Goal: Task Accomplishment & Management: Manage account settings

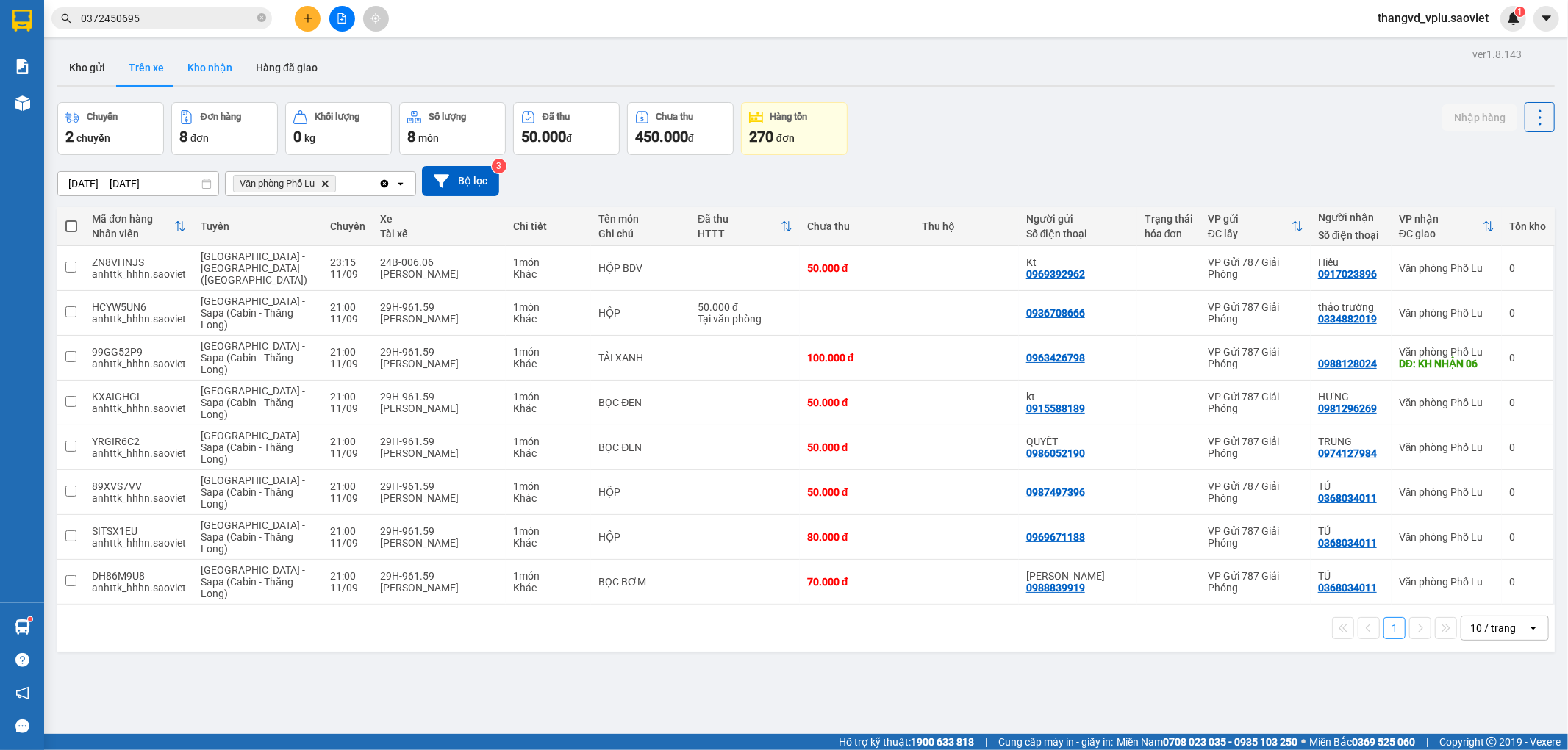
click at [217, 62] on button "Kho nhận" at bounding box center [209, 67] width 68 height 35
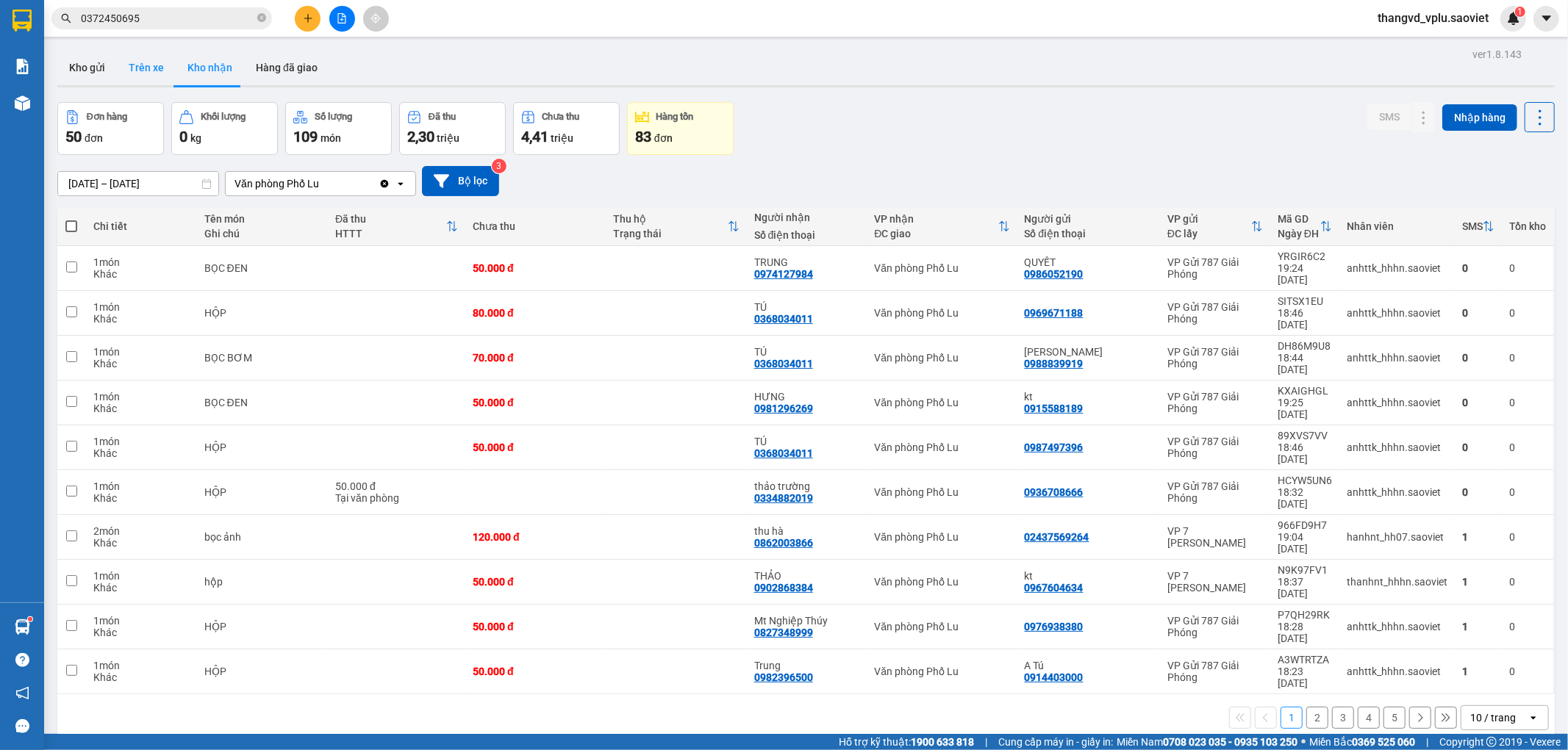
click at [158, 55] on button "Trên xe" at bounding box center [146, 67] width 59 height 35
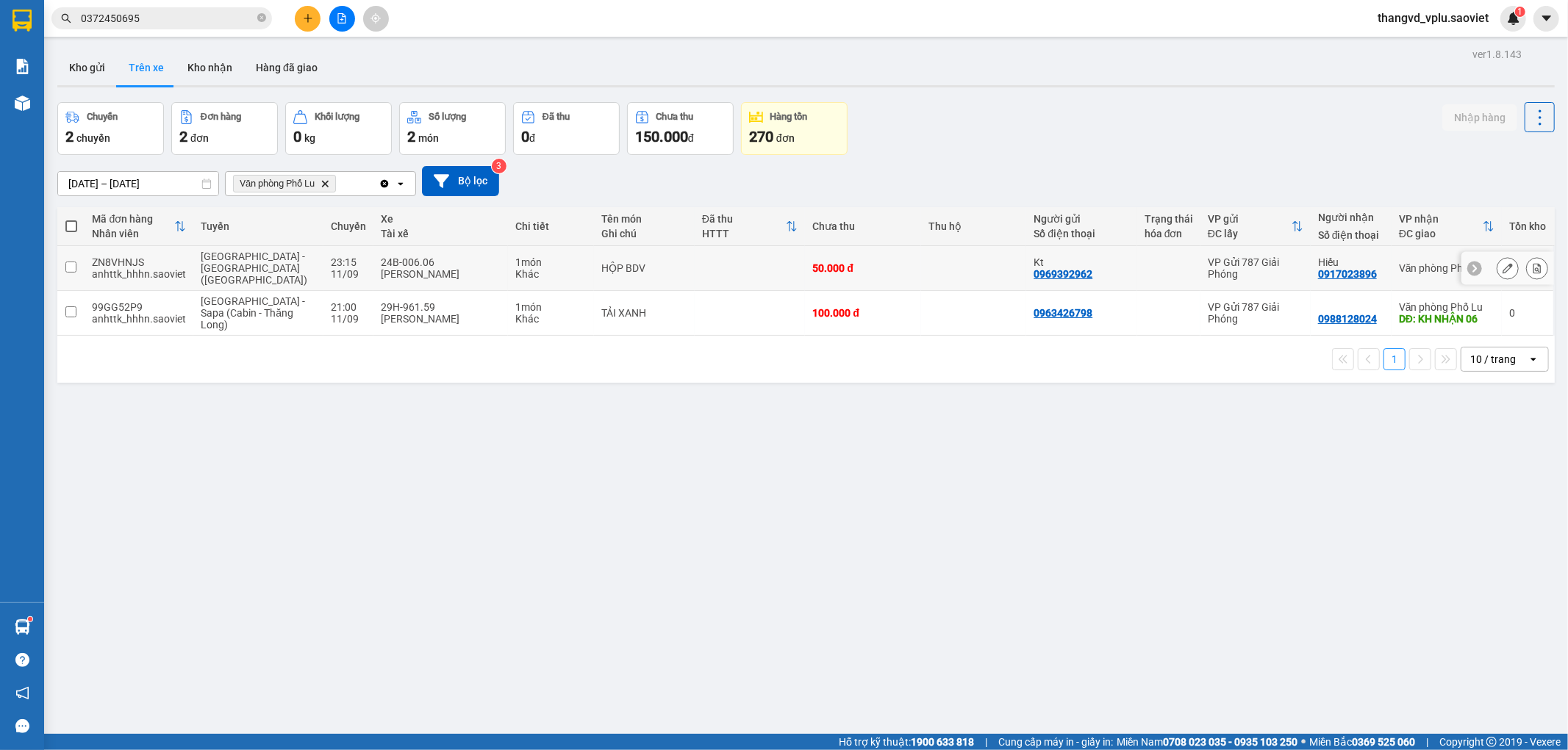
click at [694, 253] on td at bounding box center [750, 269] width 111 height 45
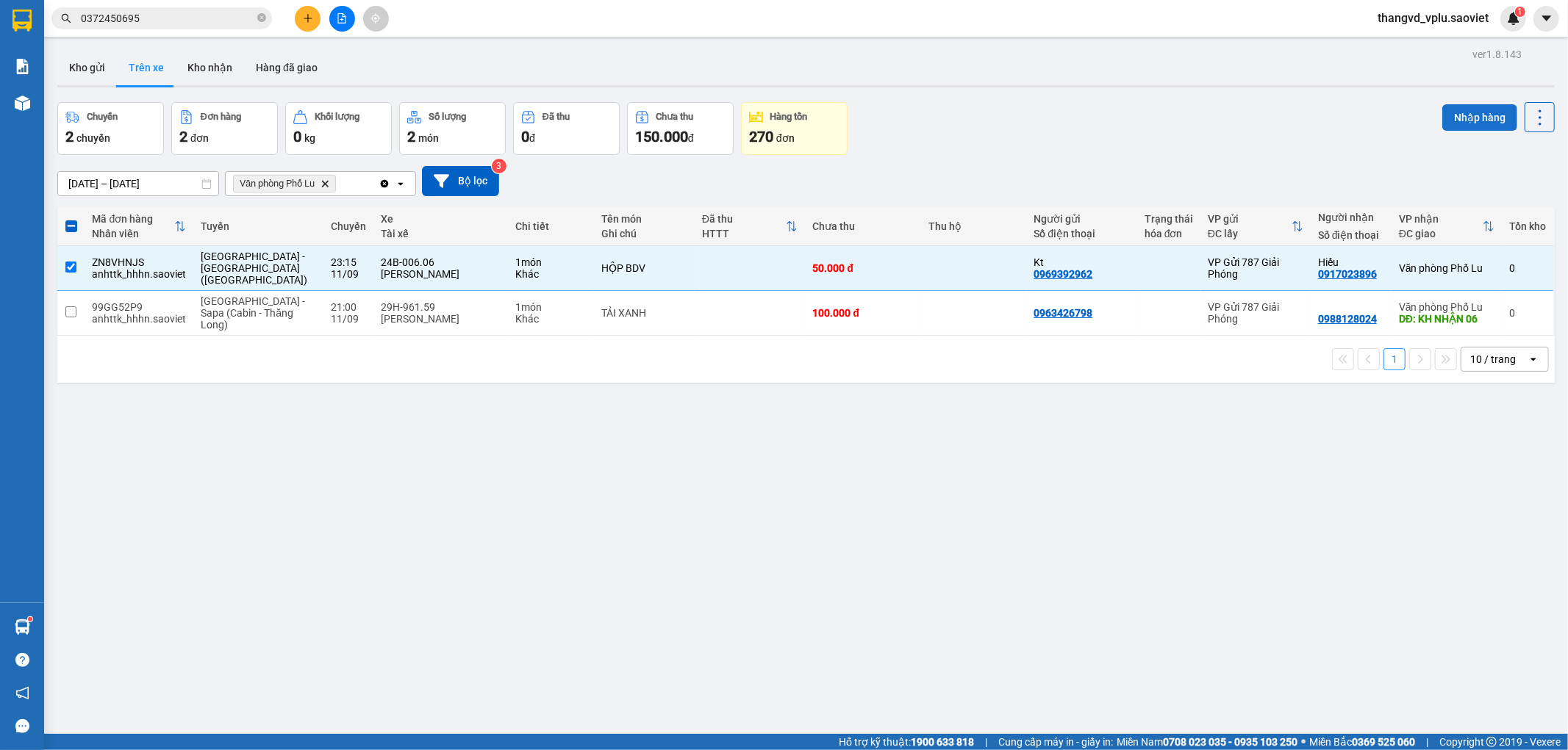
click at [1465, 126] on button "Nhập hàng" at bounding box center [1479, 117] width 75 height 27
checkbox input "false"
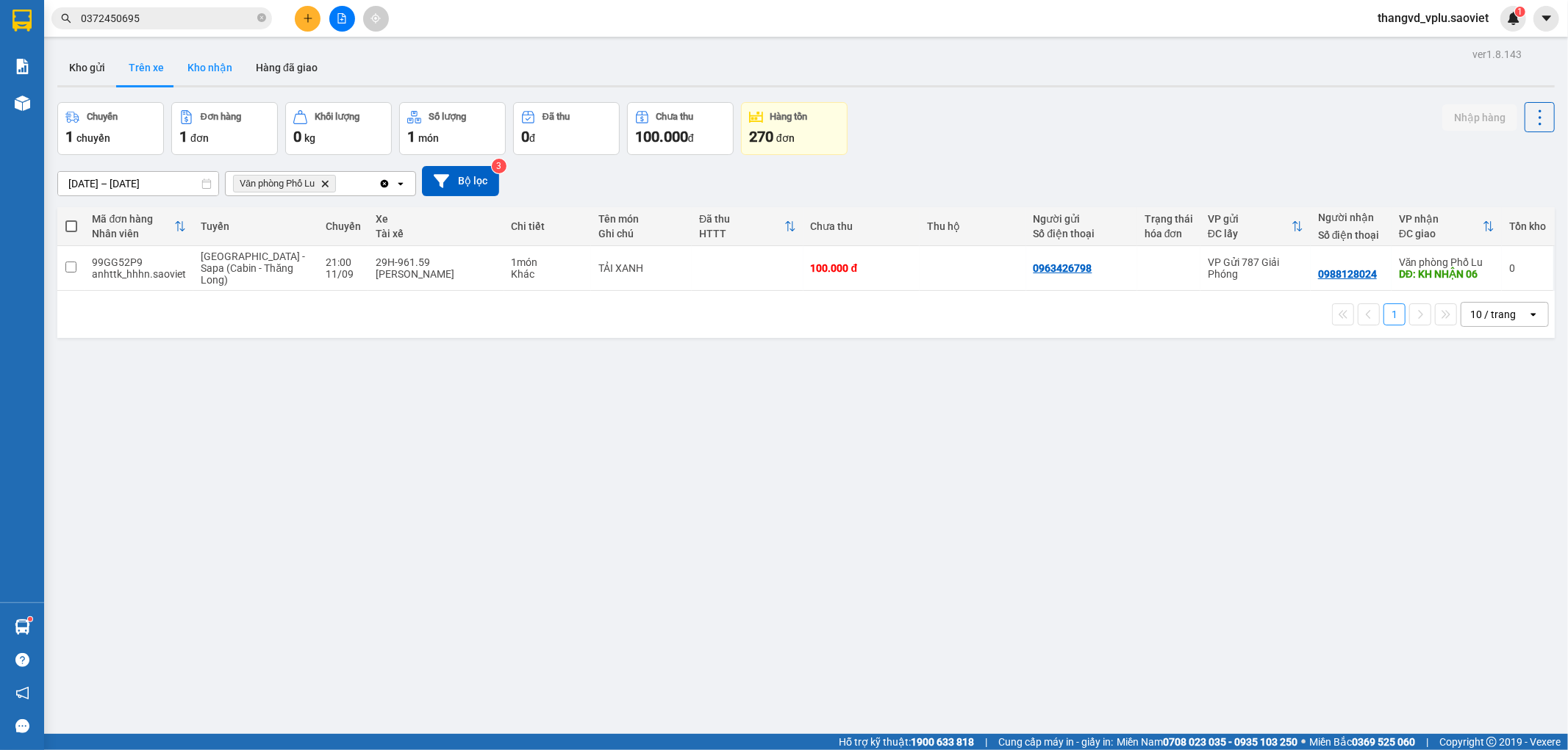
click at [208, 60] on button "Kho nhận" at bounding box center [209, 67] width 68 height 35
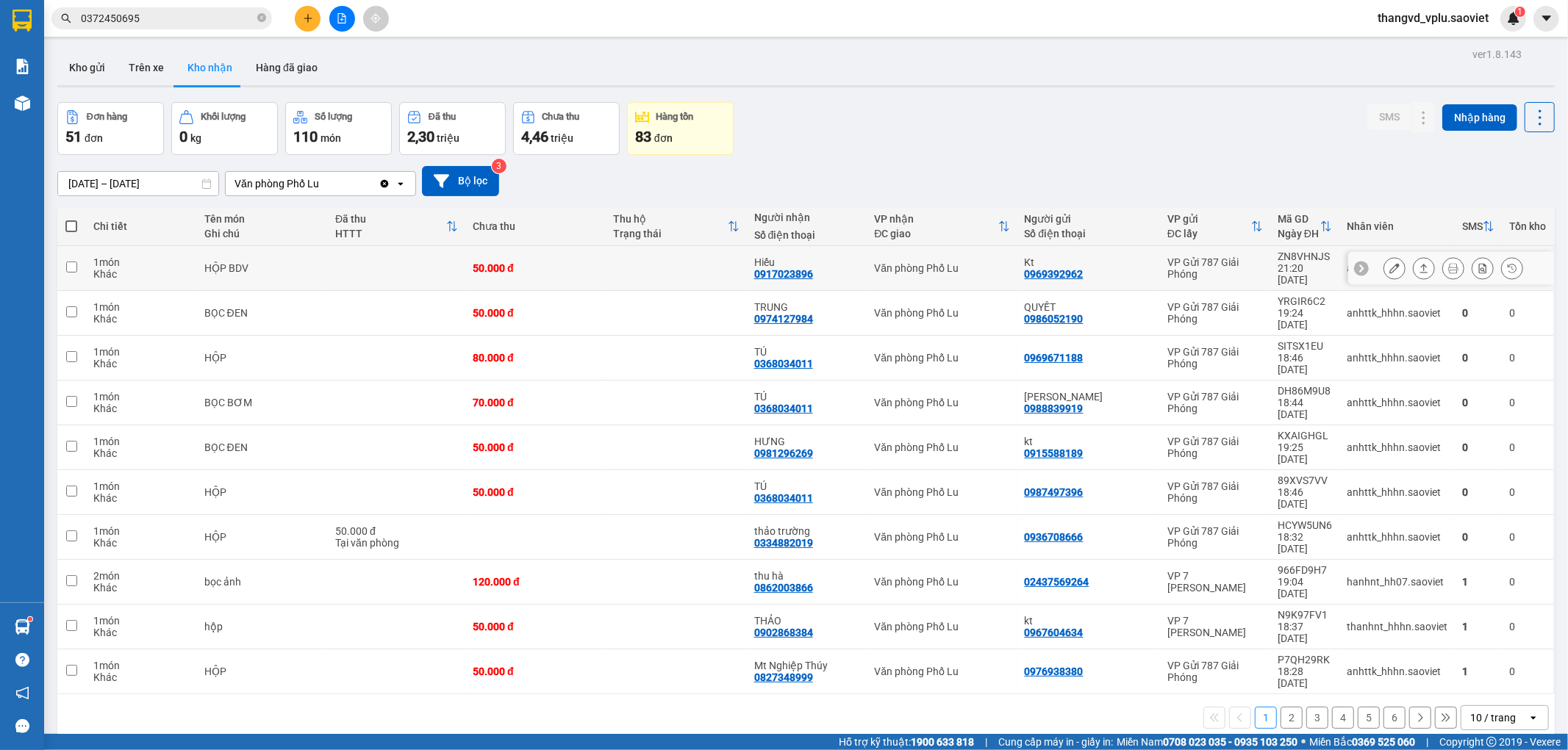
click at [394, 259] on td at bounding box center [397, 269] width 138 height 45
checkbox input "true"
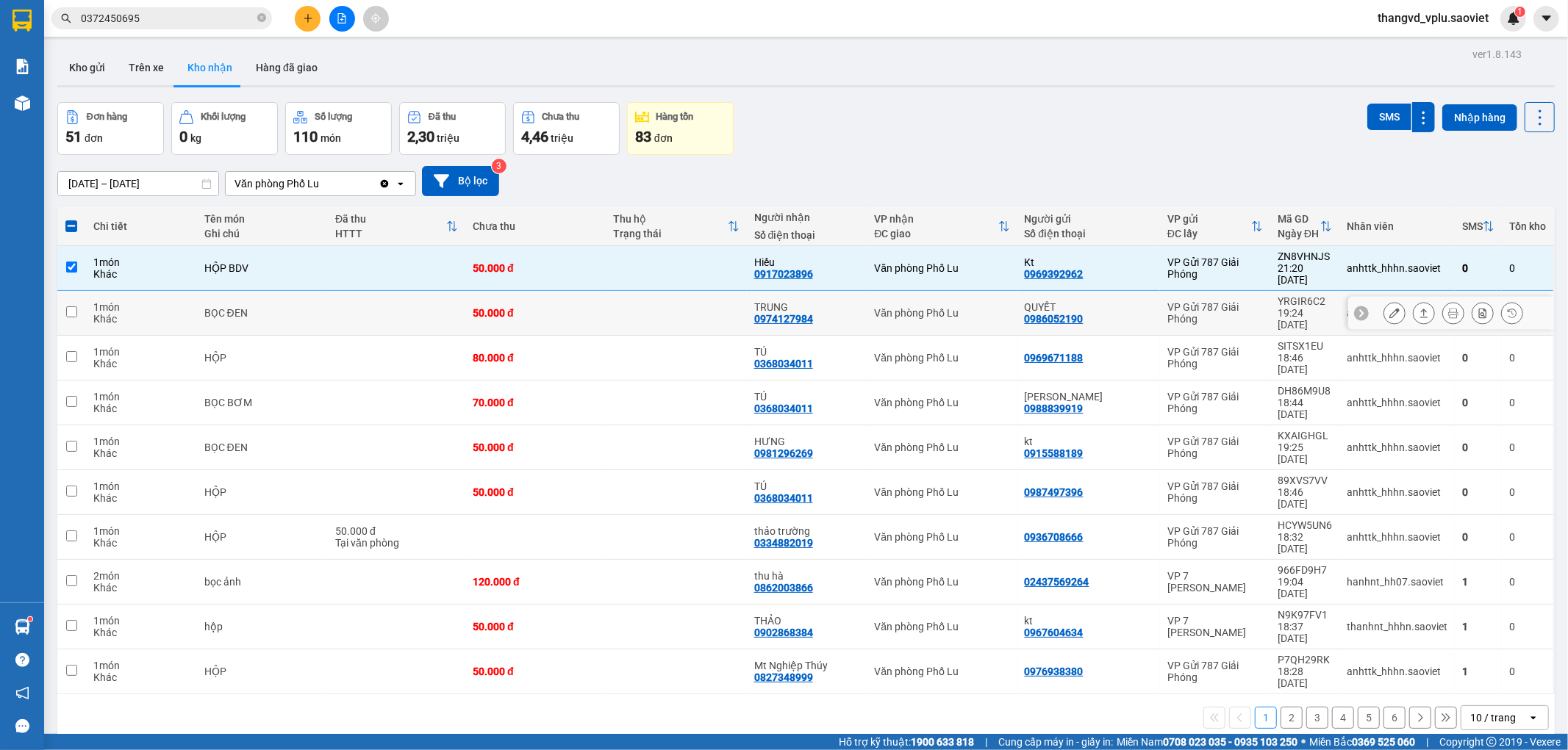
click at [333, 303] on td at bounding box center [397, 313] width 138 height 45
checkbox input "true"
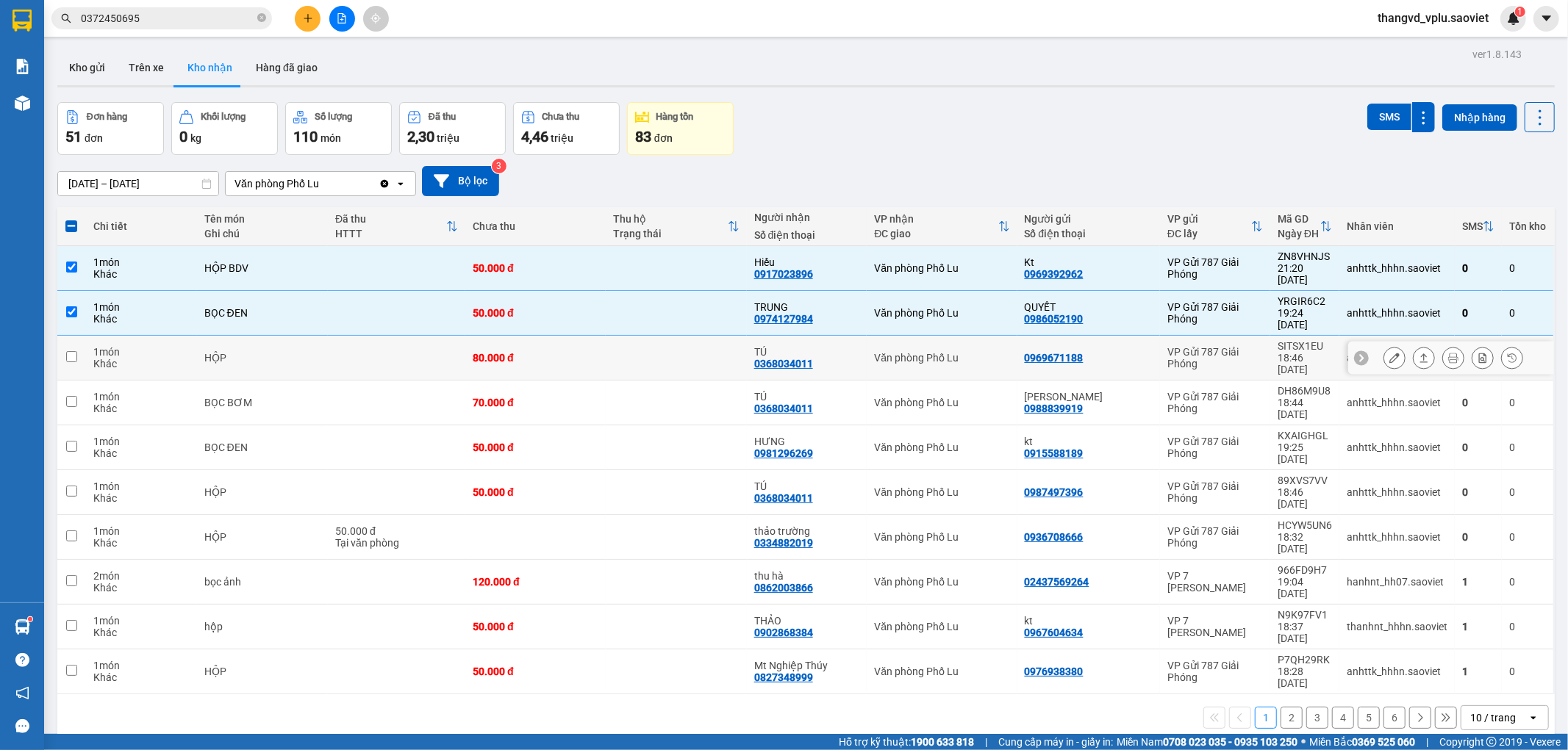
click at [322, 336] on td "HỘP" at bounding box center [263, 358] width 132 height 45
checkbox input "true"
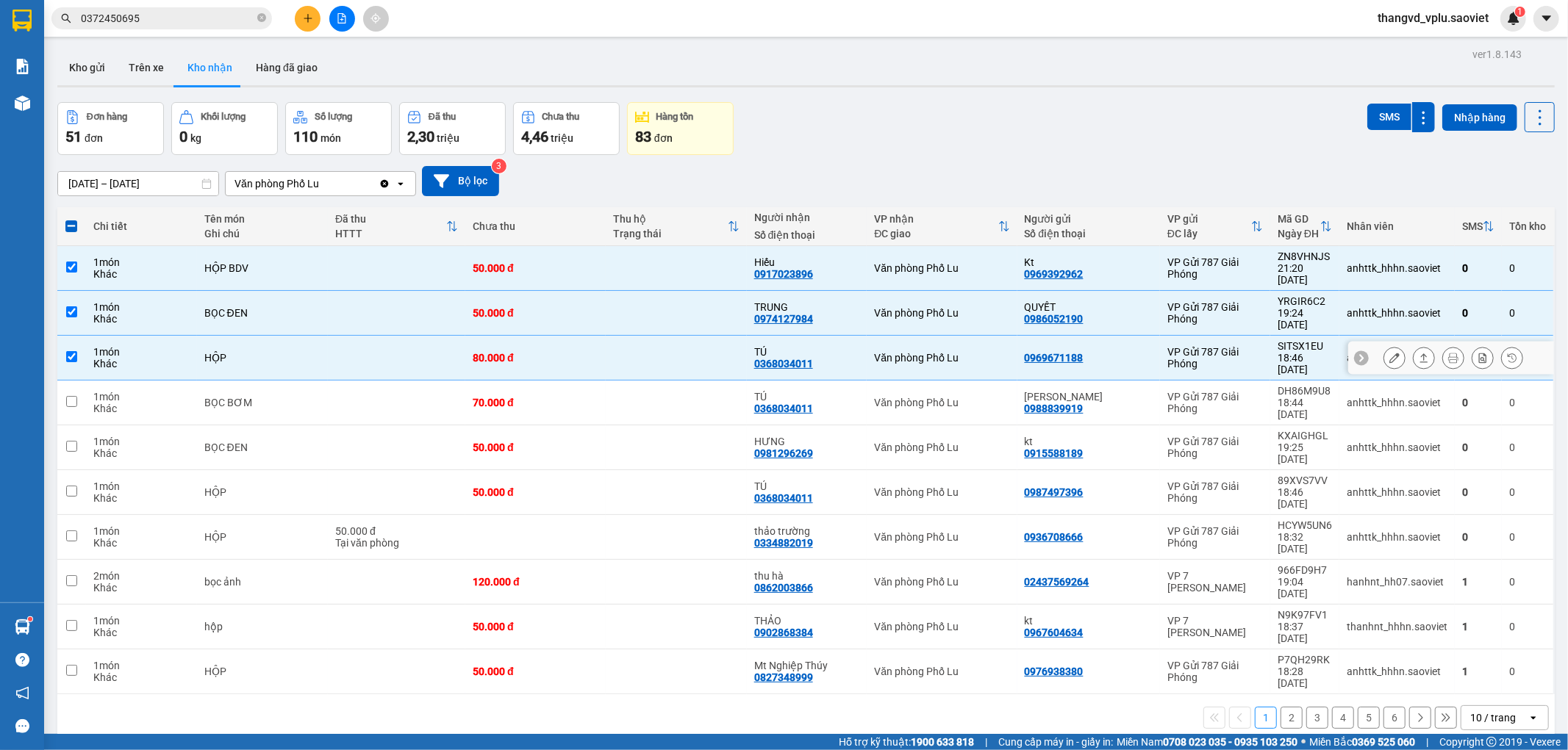
click at [309, 396] on div "BỌC BƠM" at bounding box center [263, 402] width 117 height 11
checkbox input "true"
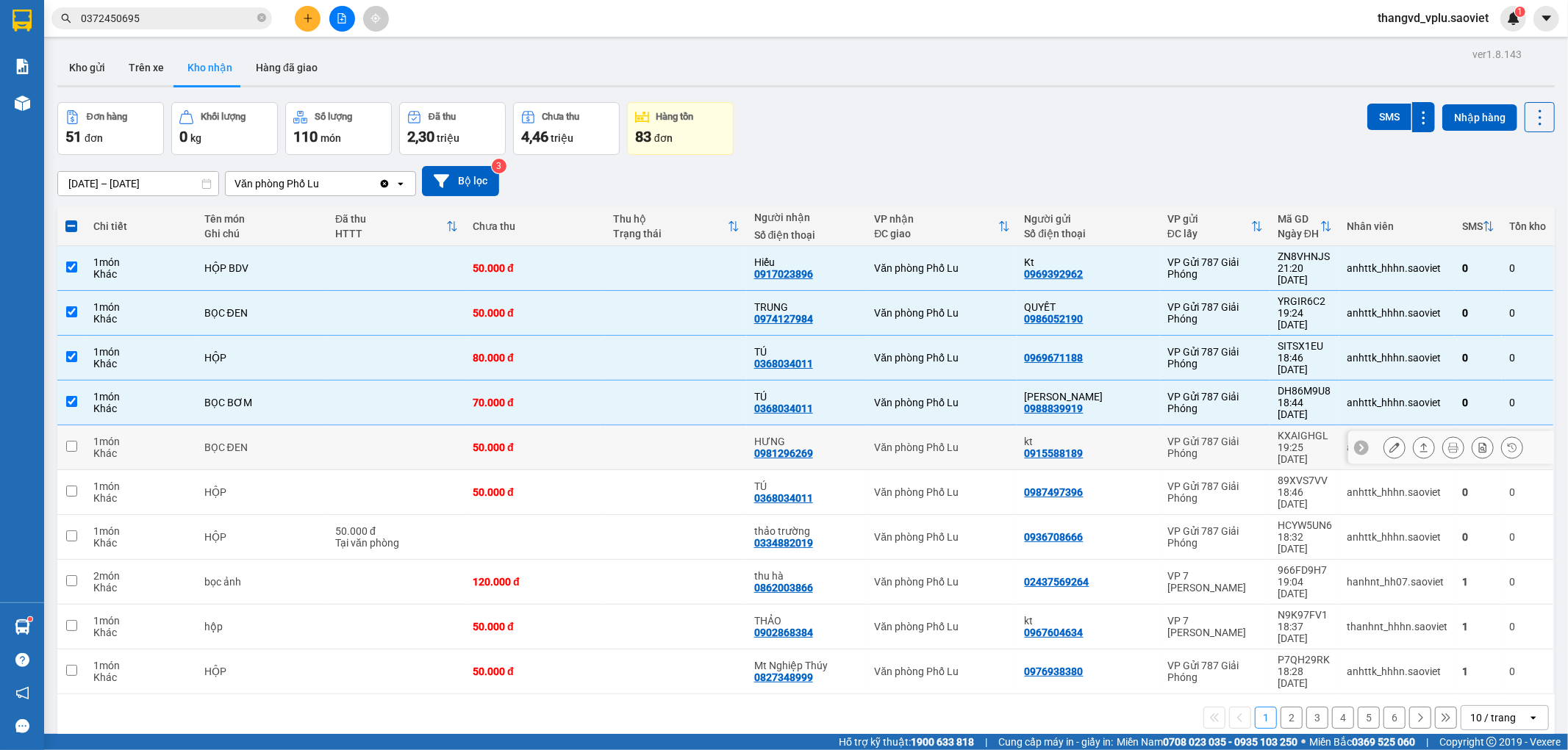
click at [280, 426] on td "BỌC ĐEN" at bounding box center [263, 448] width 132 height 45
checkbox input "true"
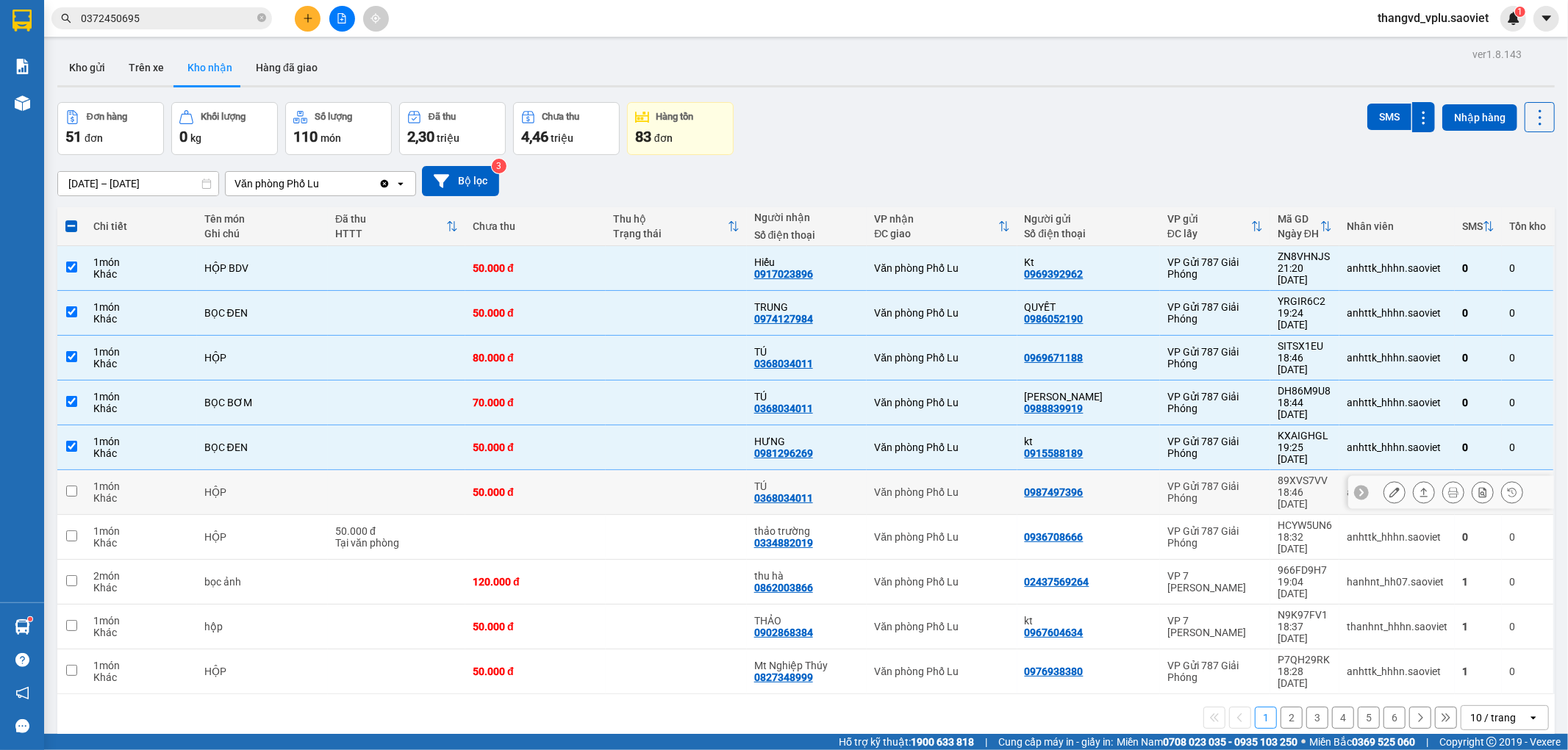
click at [273, 470] on td "HỘP" at bounding box center [263, 492] width 132 height 45
checkbox input "true"
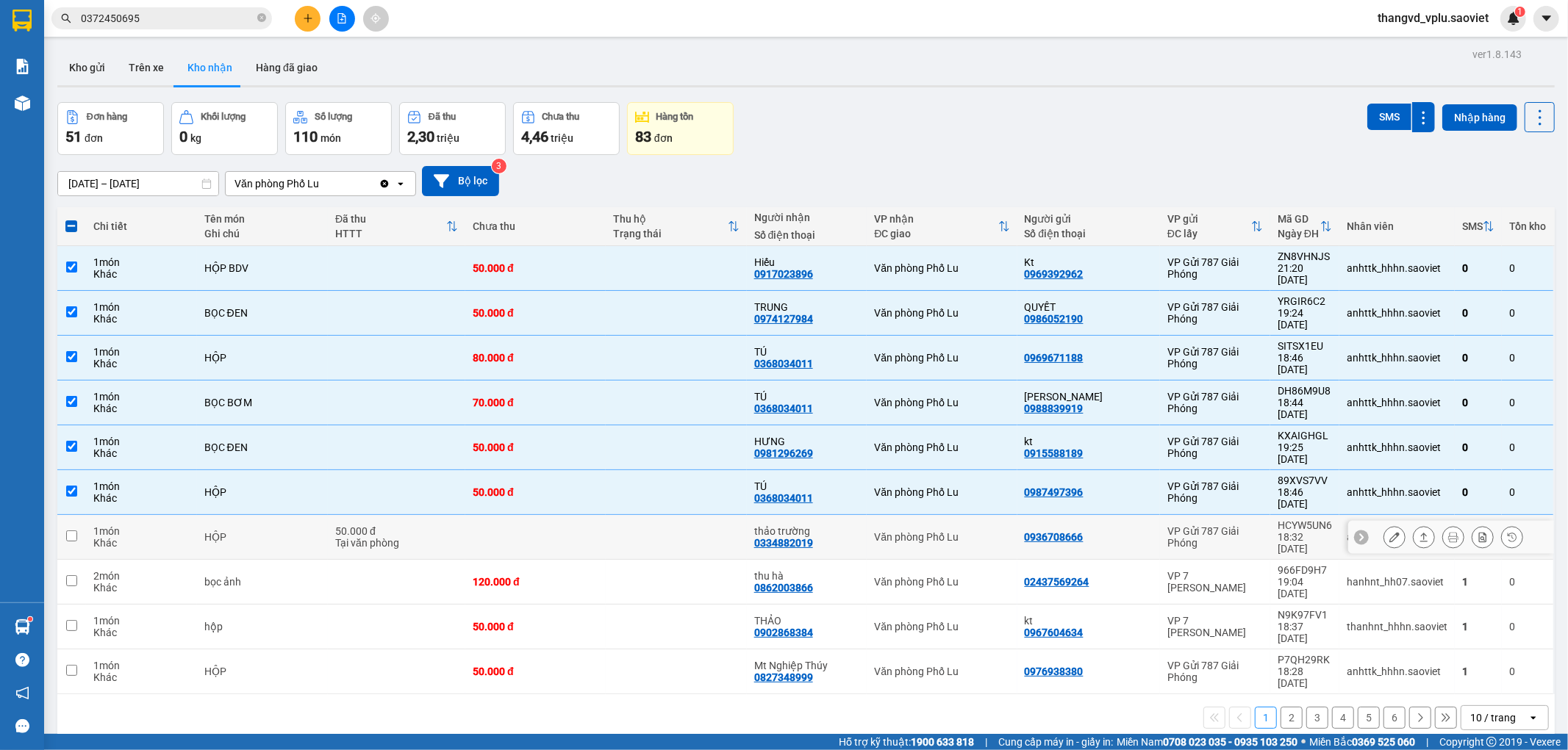
click at [274, 515] on td "HỘP" at bounding box center [263, 537] width 132 height 45
checkbox input "true"
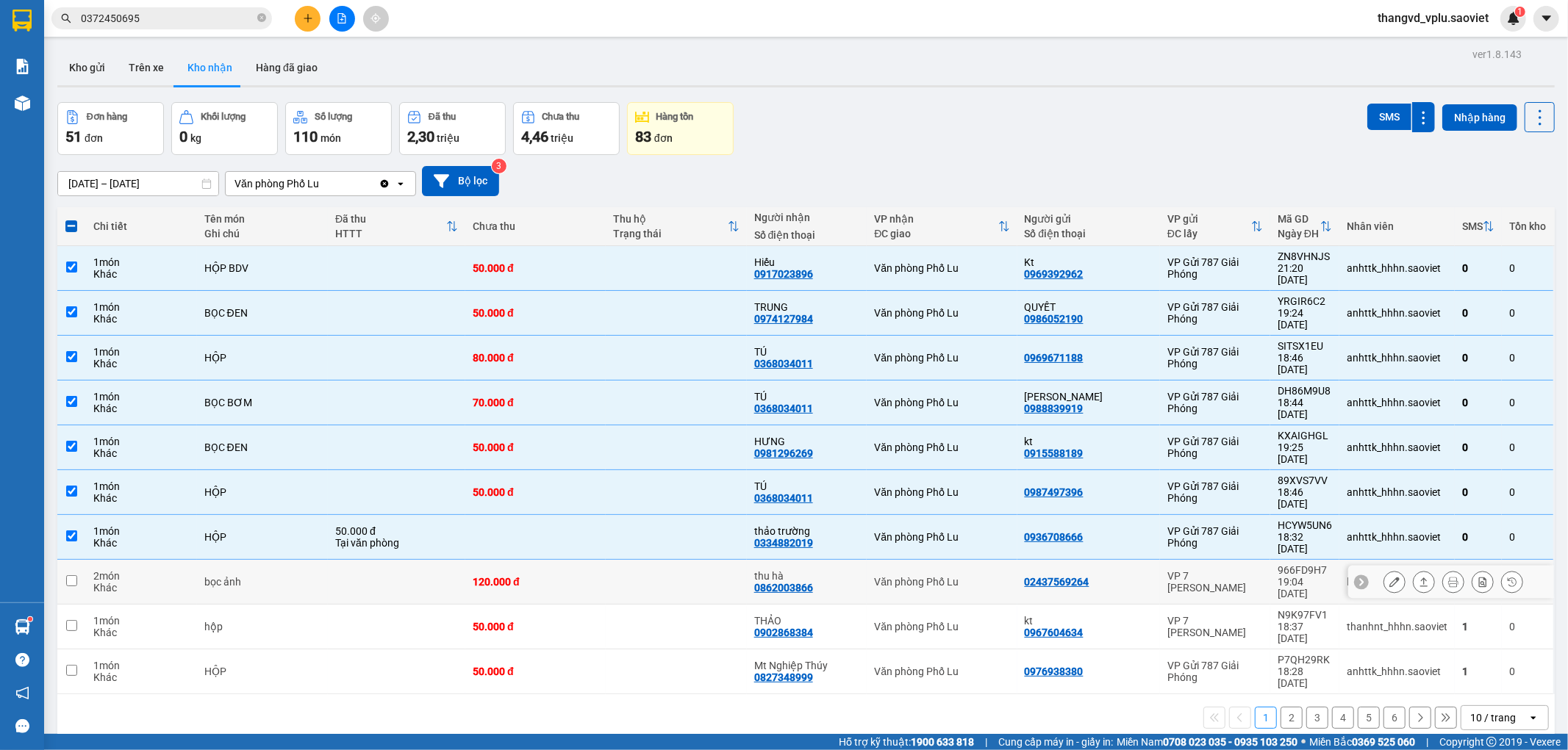
click at [285, 576] on div "bọc ảnh" at bounding box center [263, 582] width 117 height 11
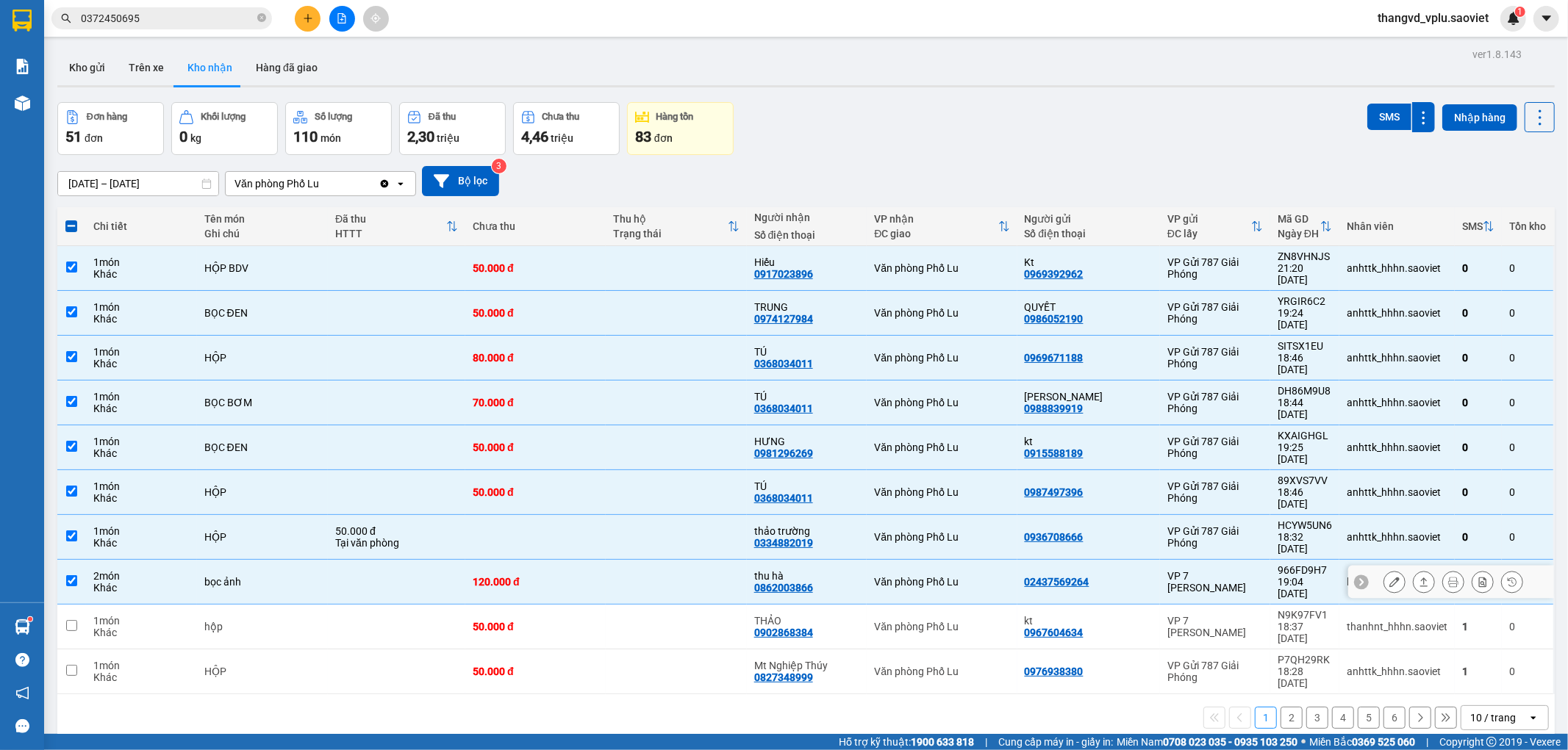
click at [317, 576] on div "bọc ảnh" at bounding box center [263, 582] width 117 height 11
checkbox input "false"
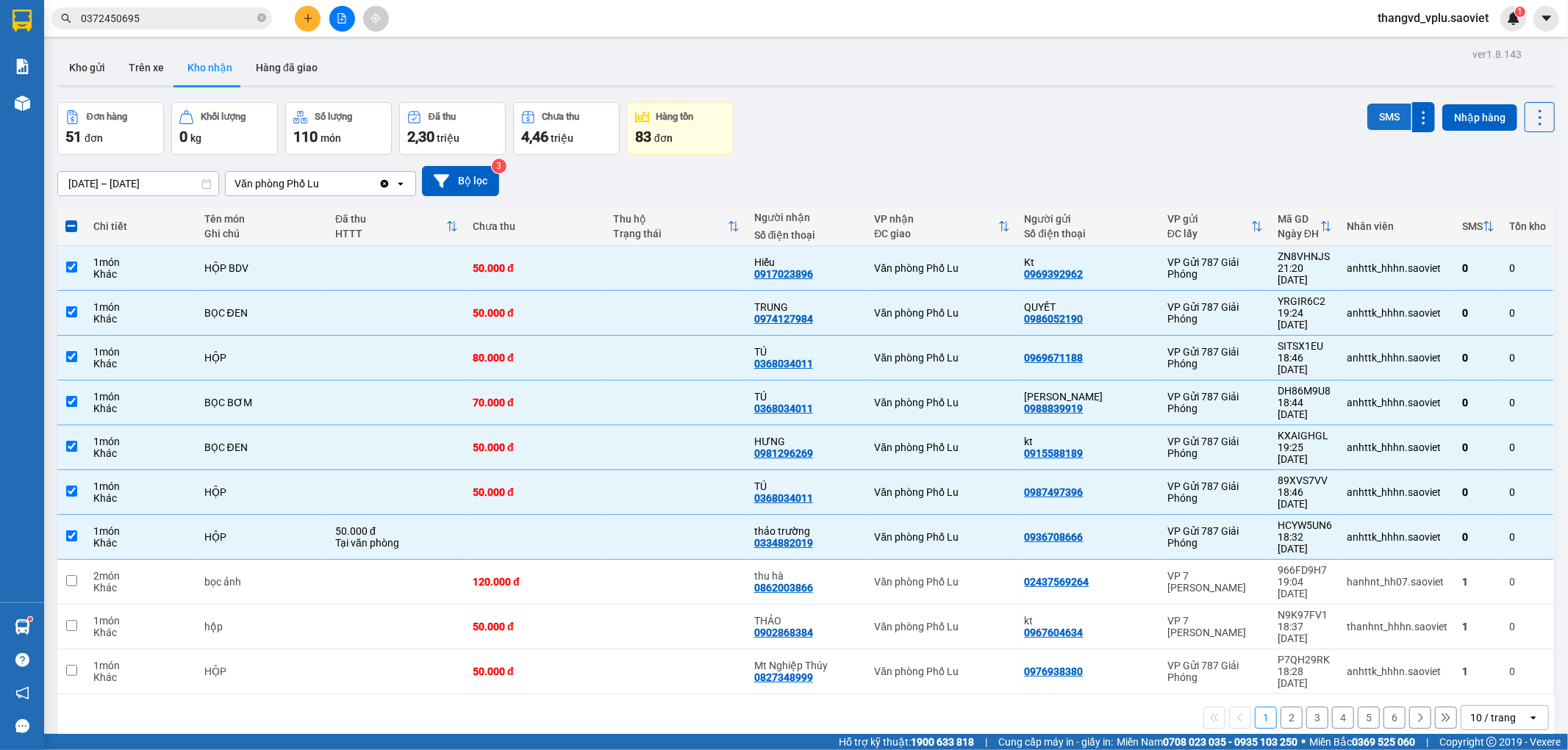
click at [1370, 110] on button "SMS" at bounding box center [1390, 116] width 44 height 27
click at [1280, 707] on button "2" at bounding box center [1291, 718] width 22 height 22
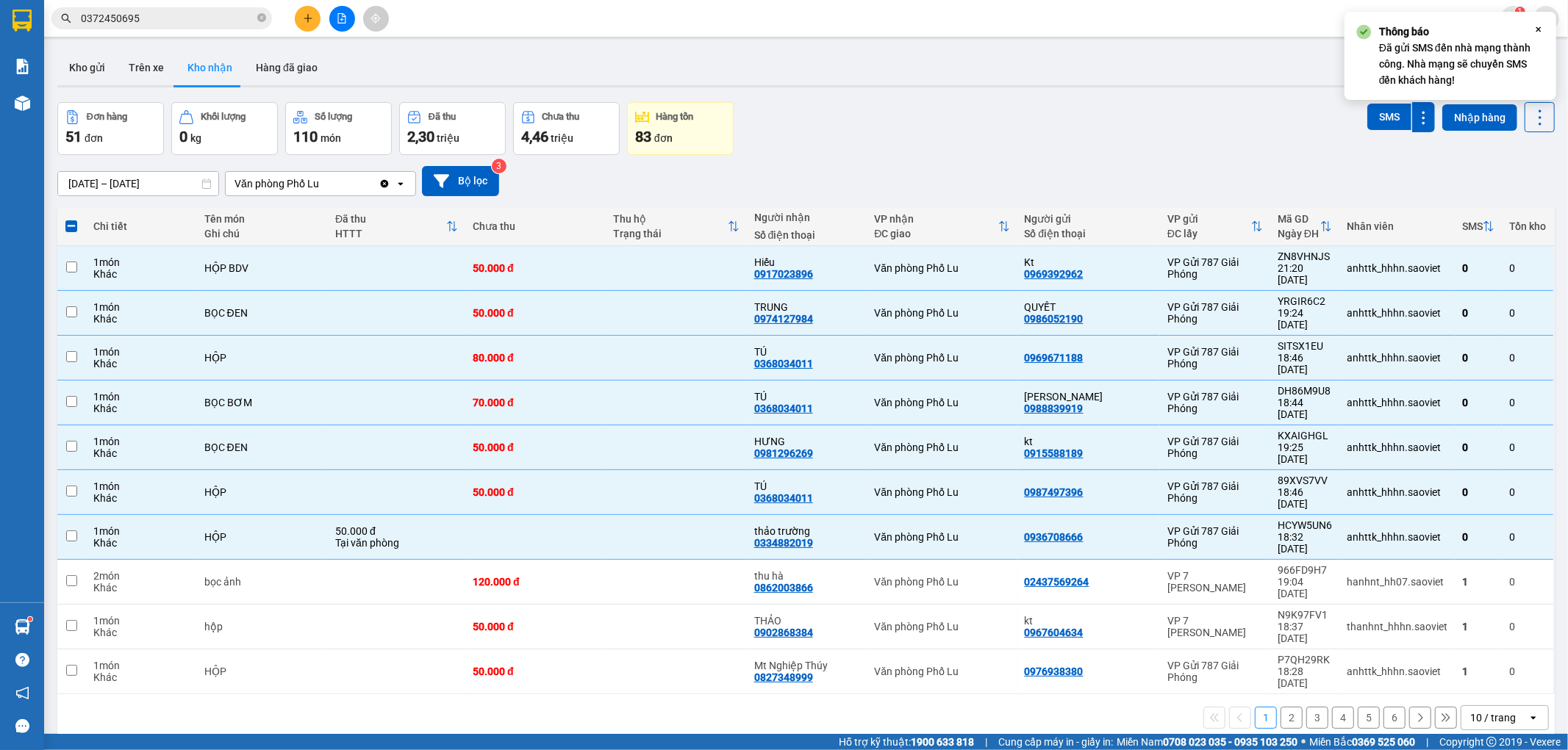
checkbox input "false"
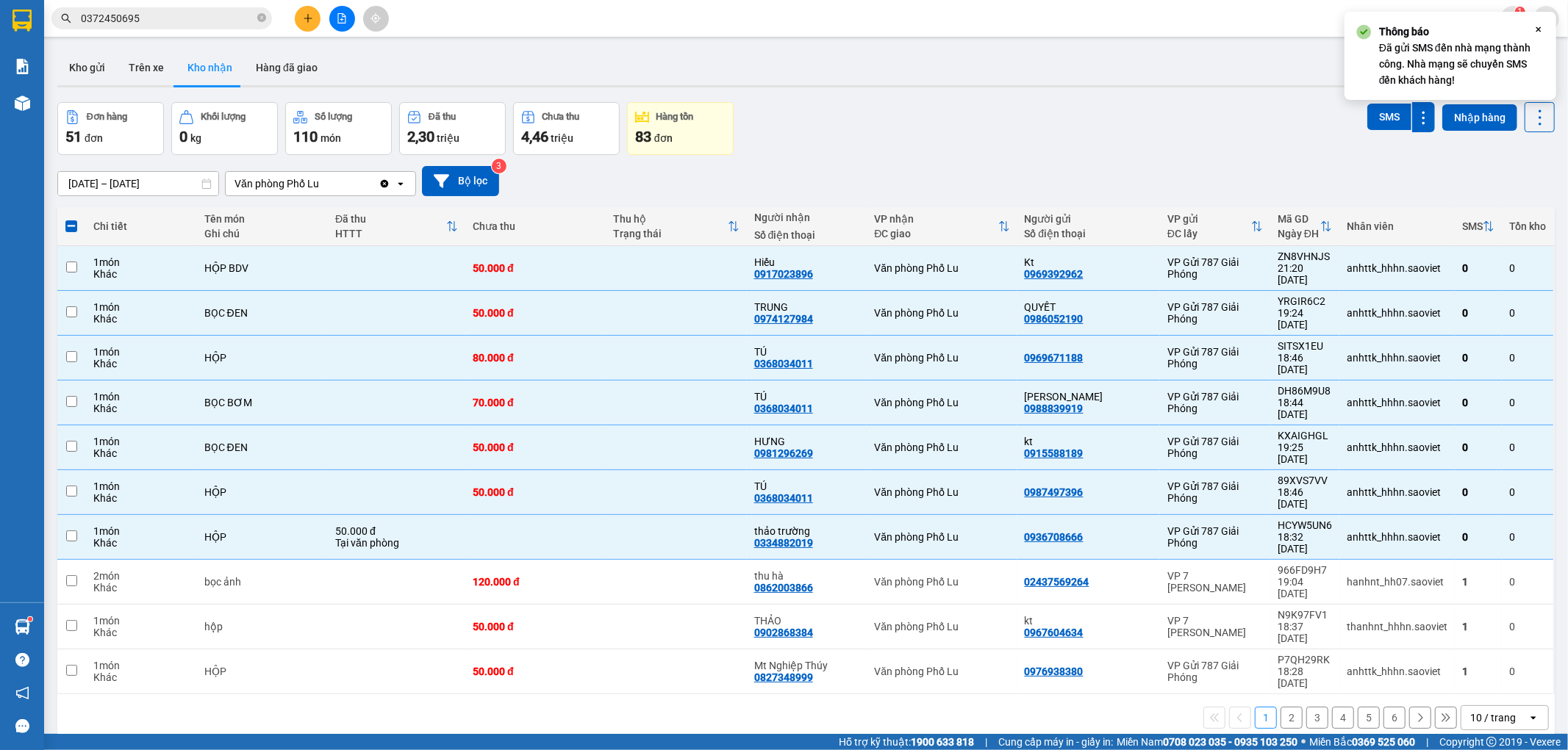
checkbox input "false"
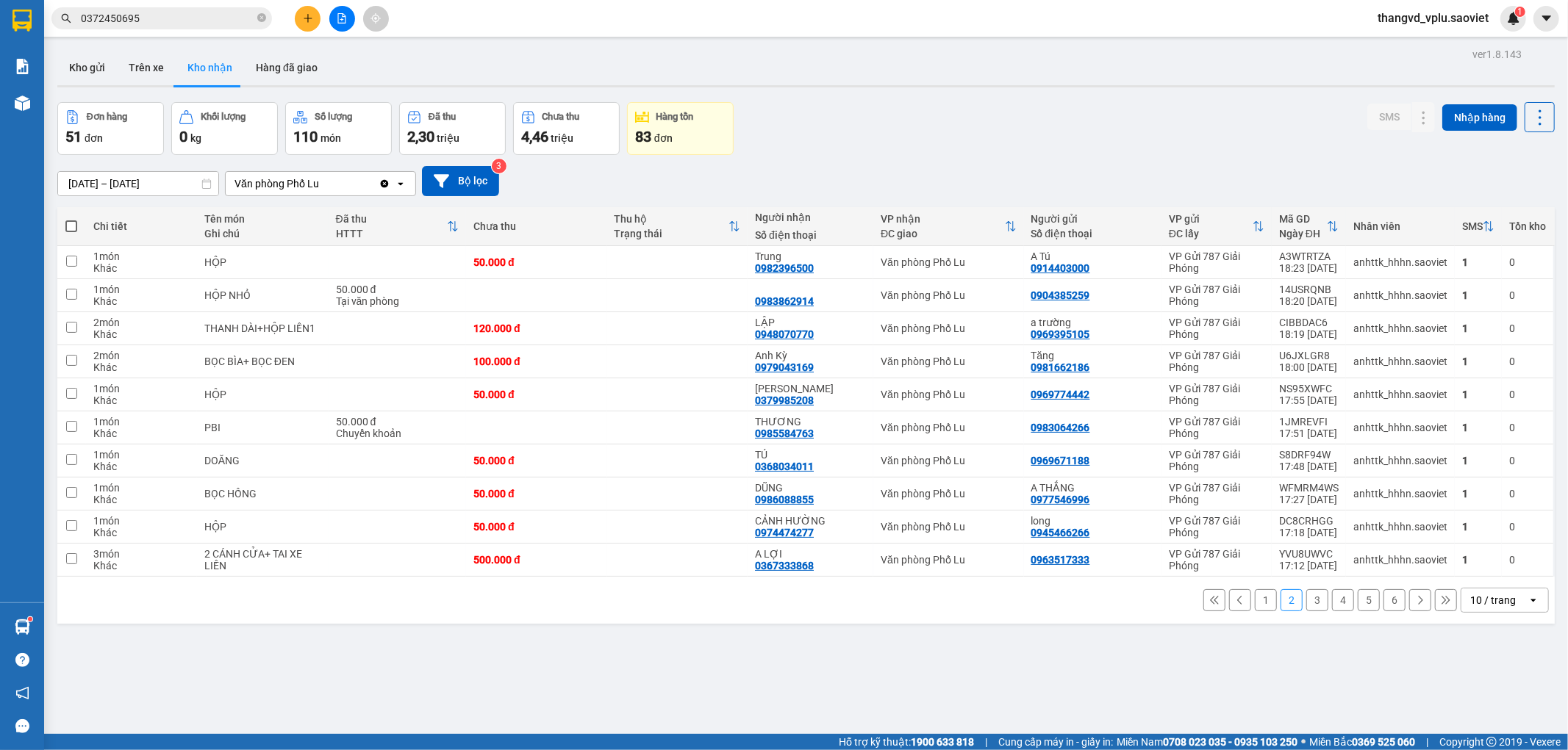
click at [250, 15] on input "0372450695" at bounding box center [168, 18] width 174 height 16
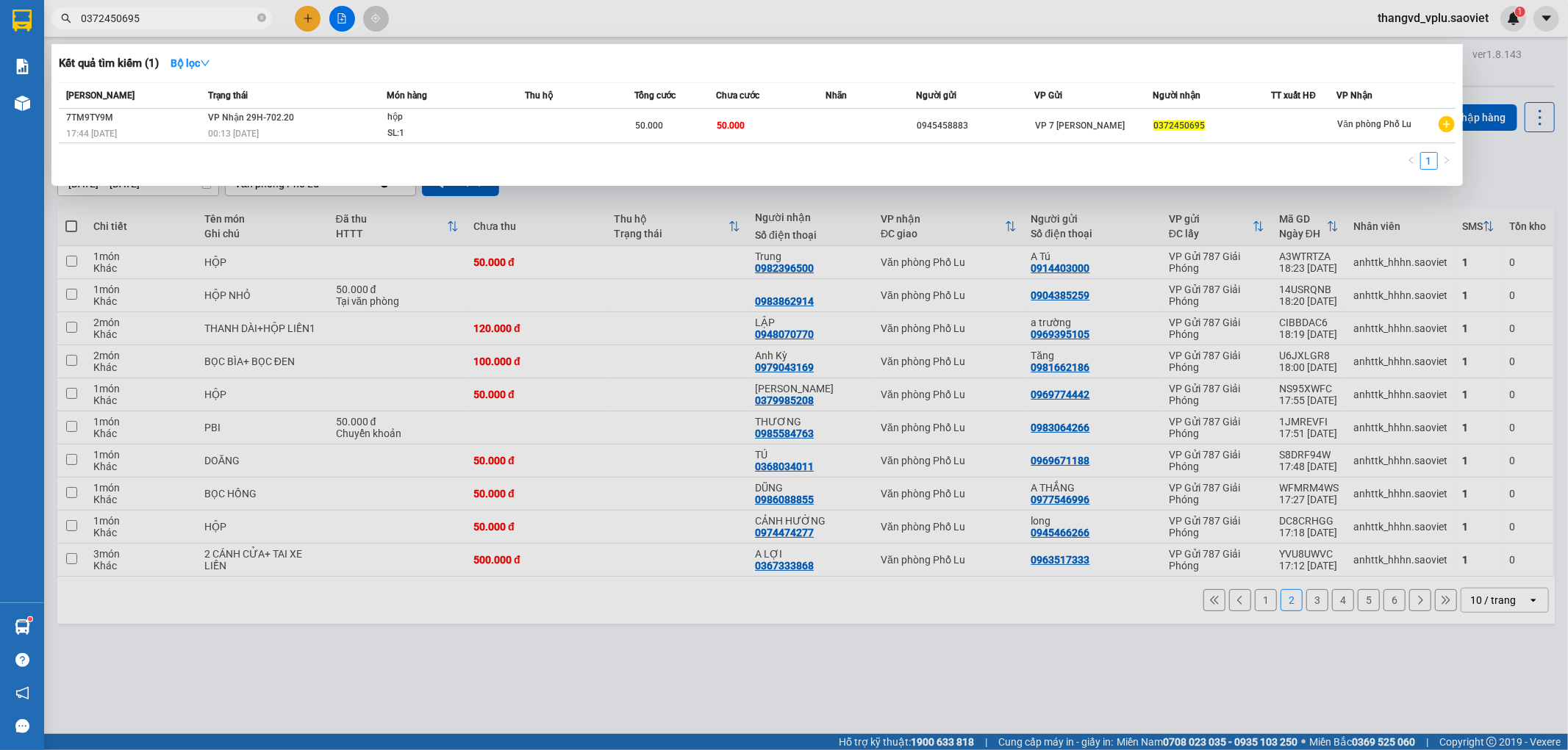
click at [250, 15] on input "0372450695" at bounding box center [168, 18] width 174 height 16
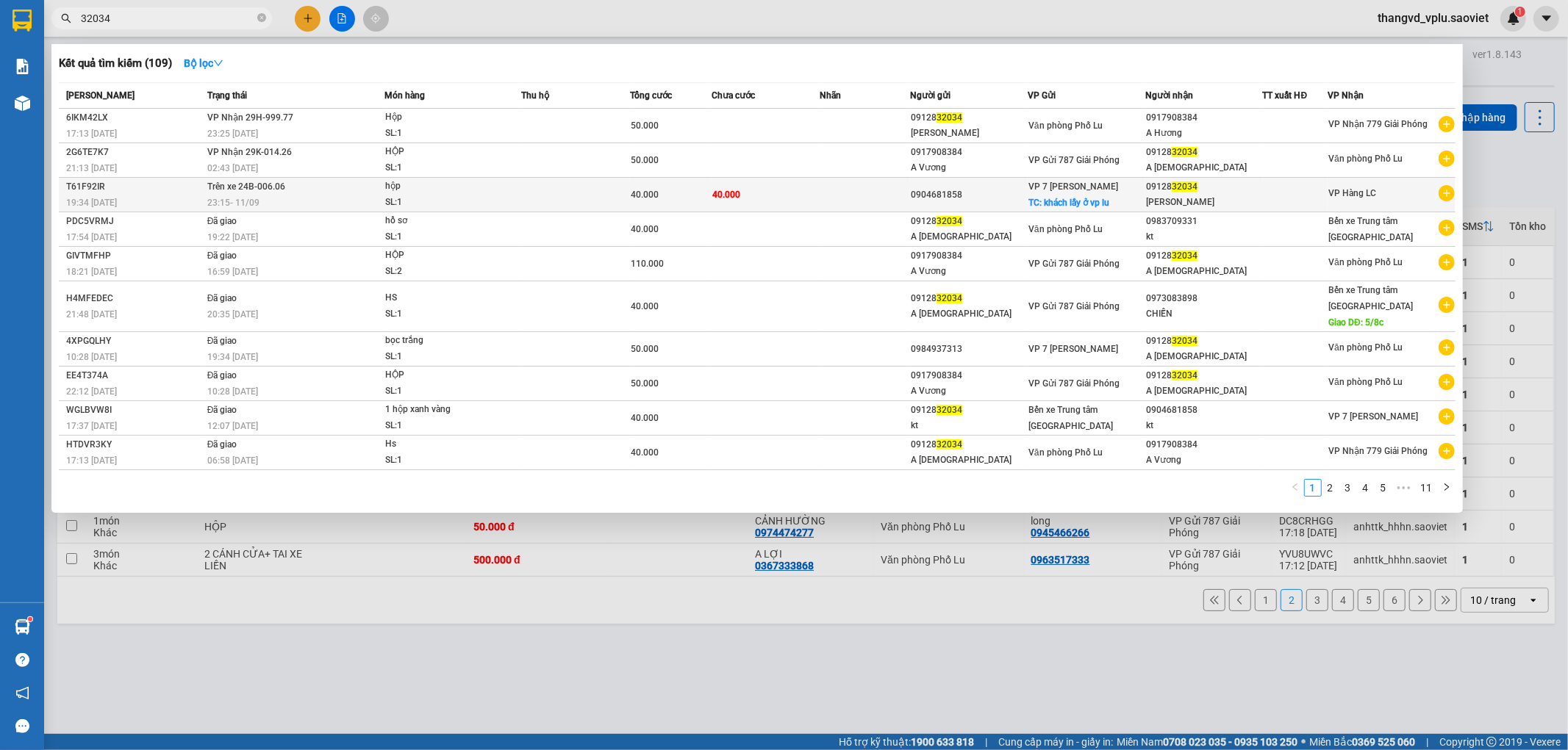
type input "32034"
click at [338, 196] on div "23:15 [DATE]" at bounding box center [296, 202] width 176 height 16
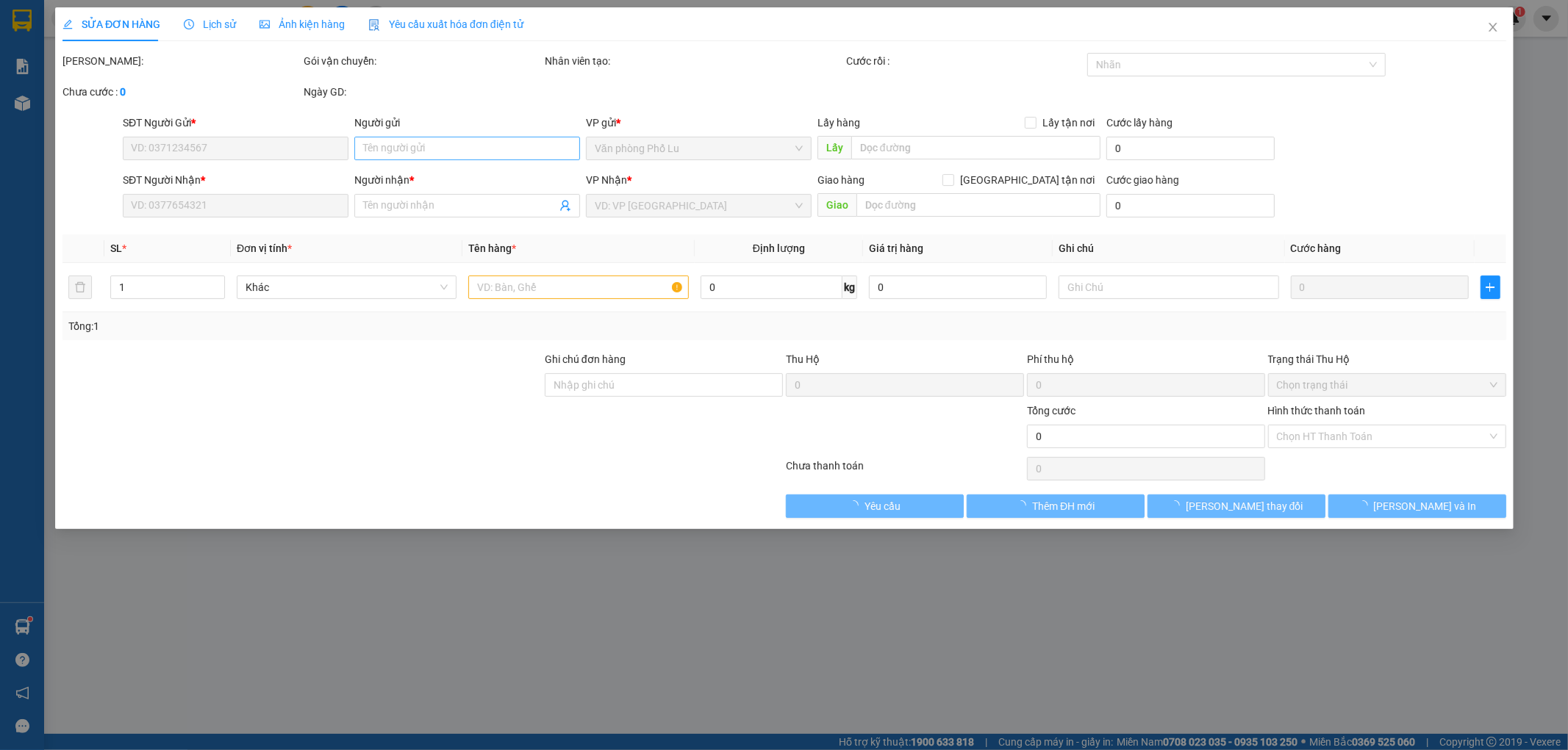
type input "0904681858"
checkbox input "true"
type input "khách lấy ở vp lu"
type input "0912832034"
type input "[PERSON_NAME]"
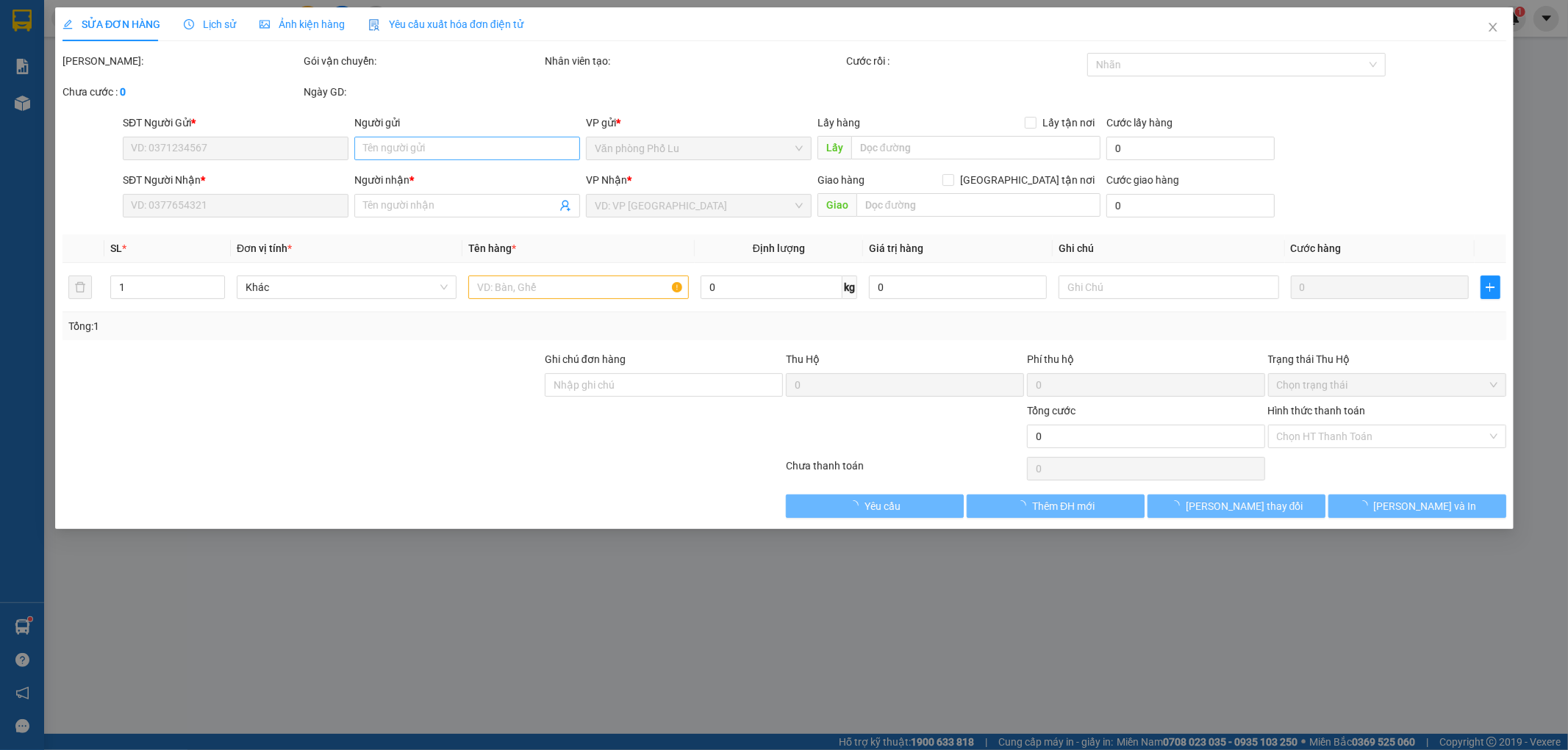
type input "40.000"
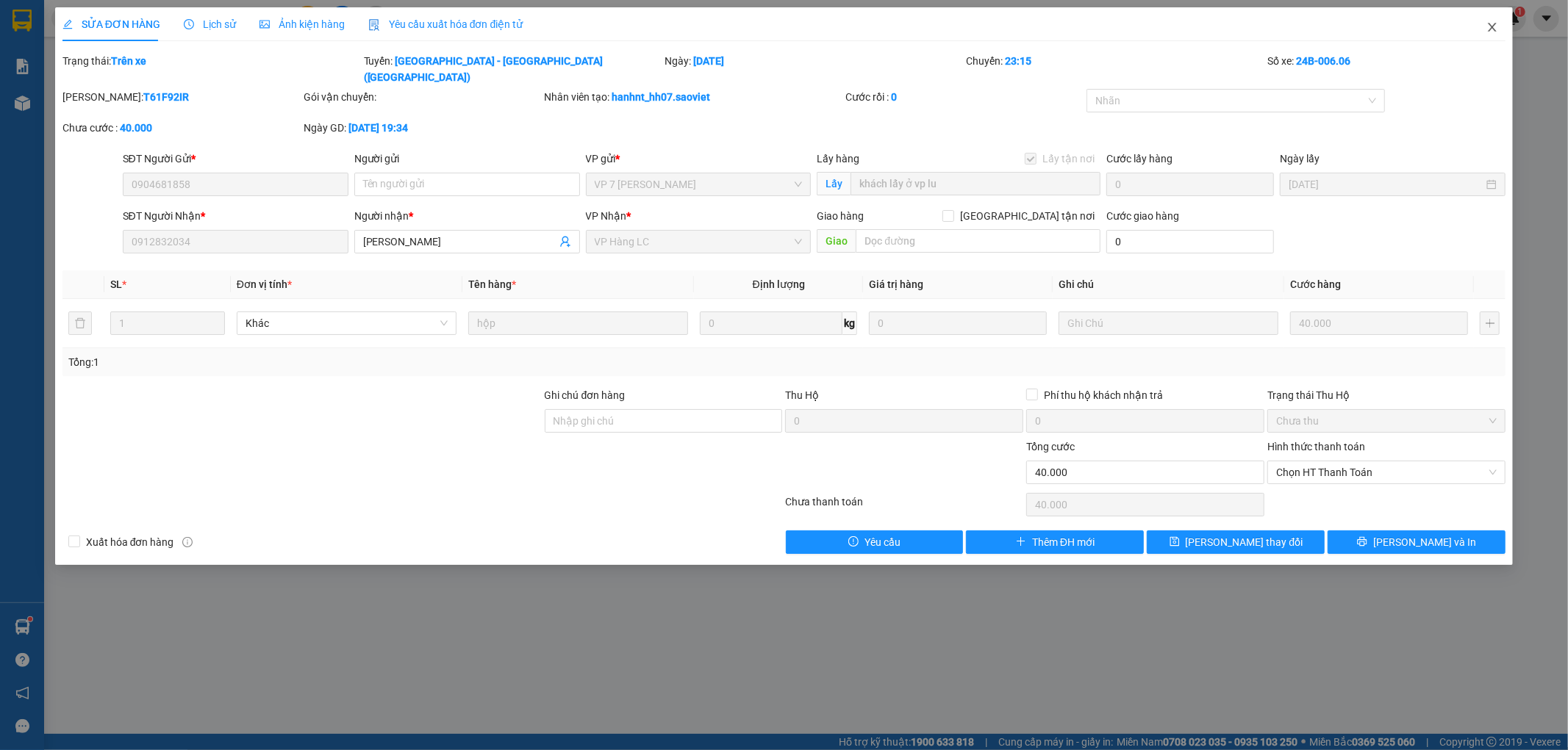
click at [1494, 24] on icon "close" at bounding box center [1491, 27] width 11 height 11
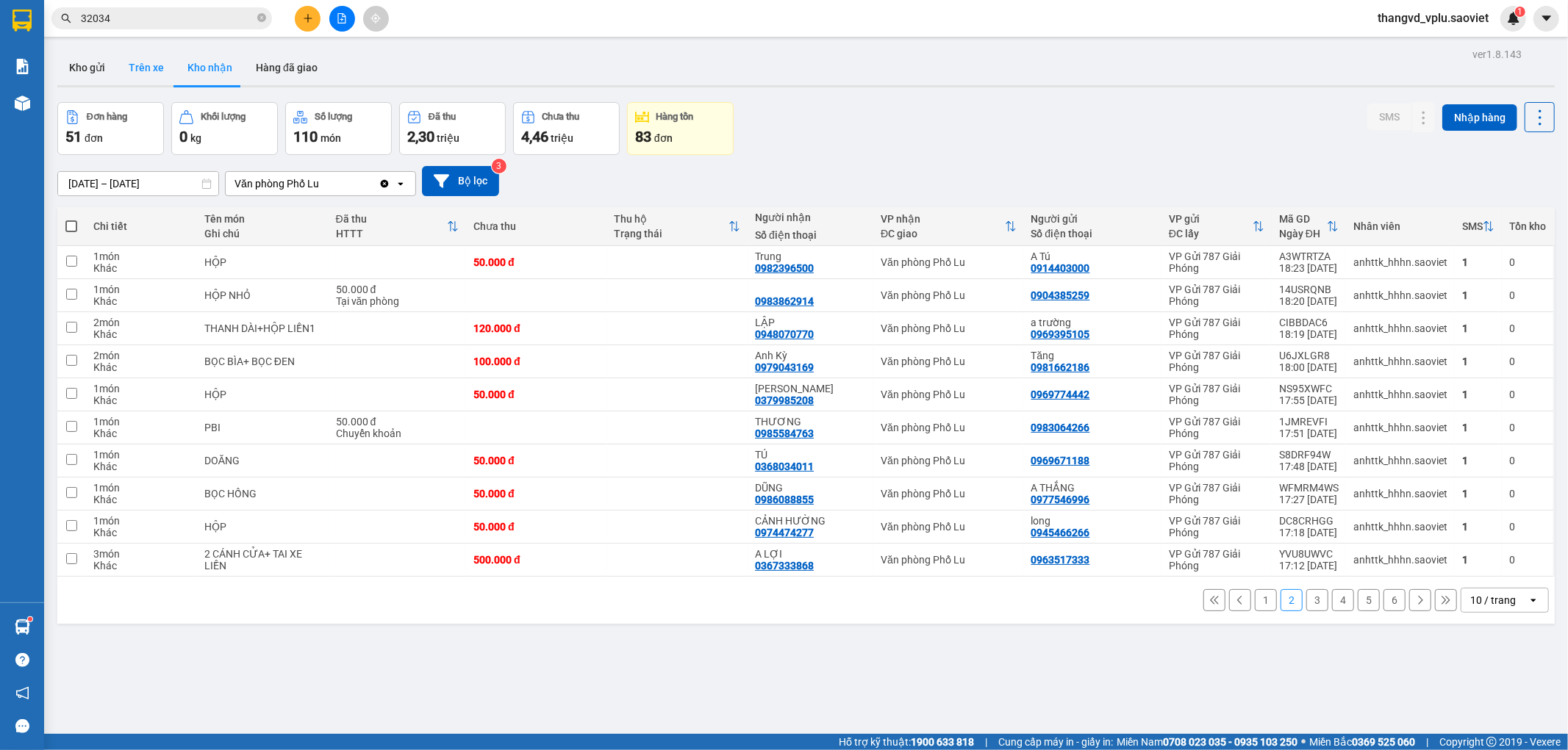
click at [139, 64] on button "Trên xe" at bounding box center [146, 67] width 59 height 35
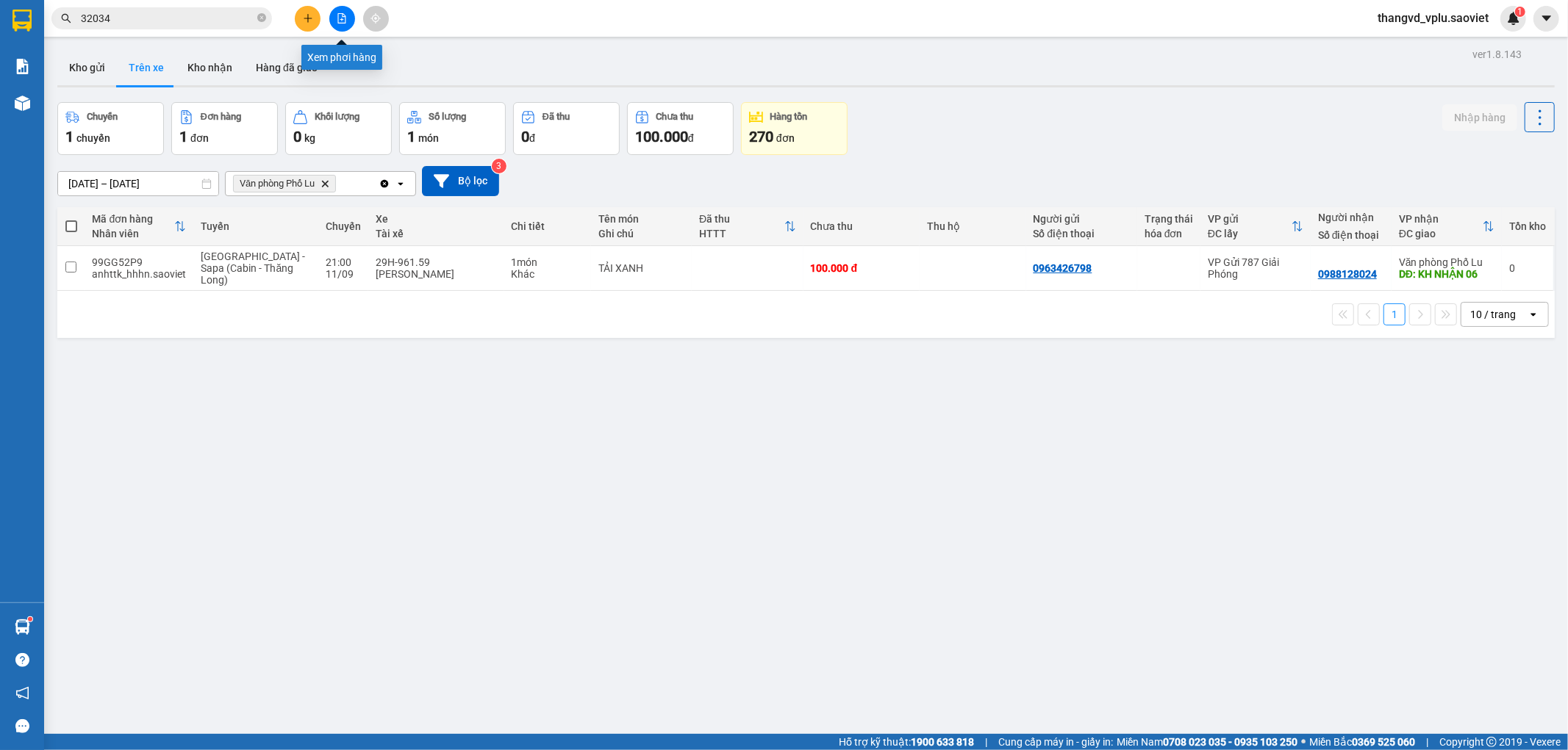
click at [340, 18] on icon "file-add" at bounding box center [341, 18] width 10 height 10
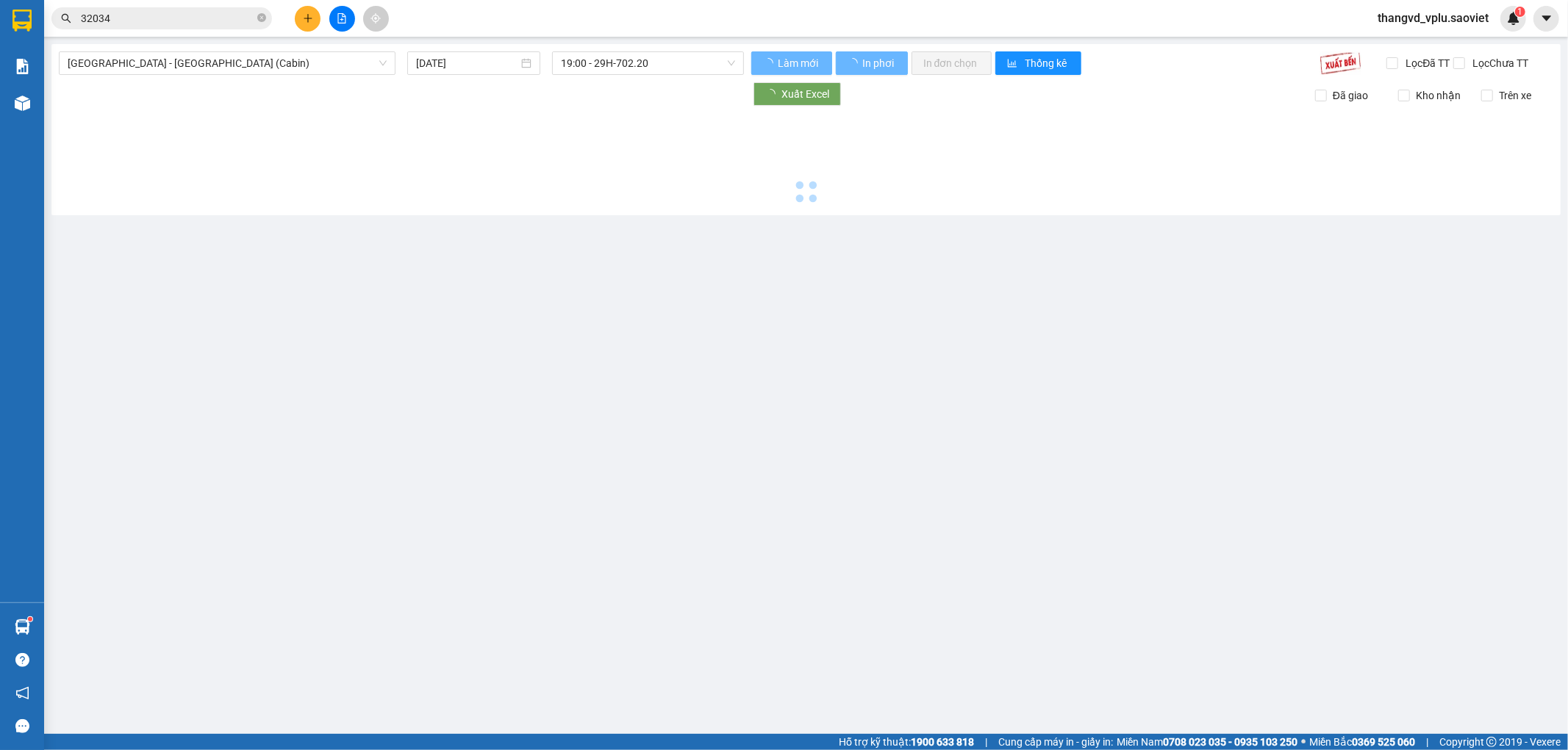
type input "[DATE]"
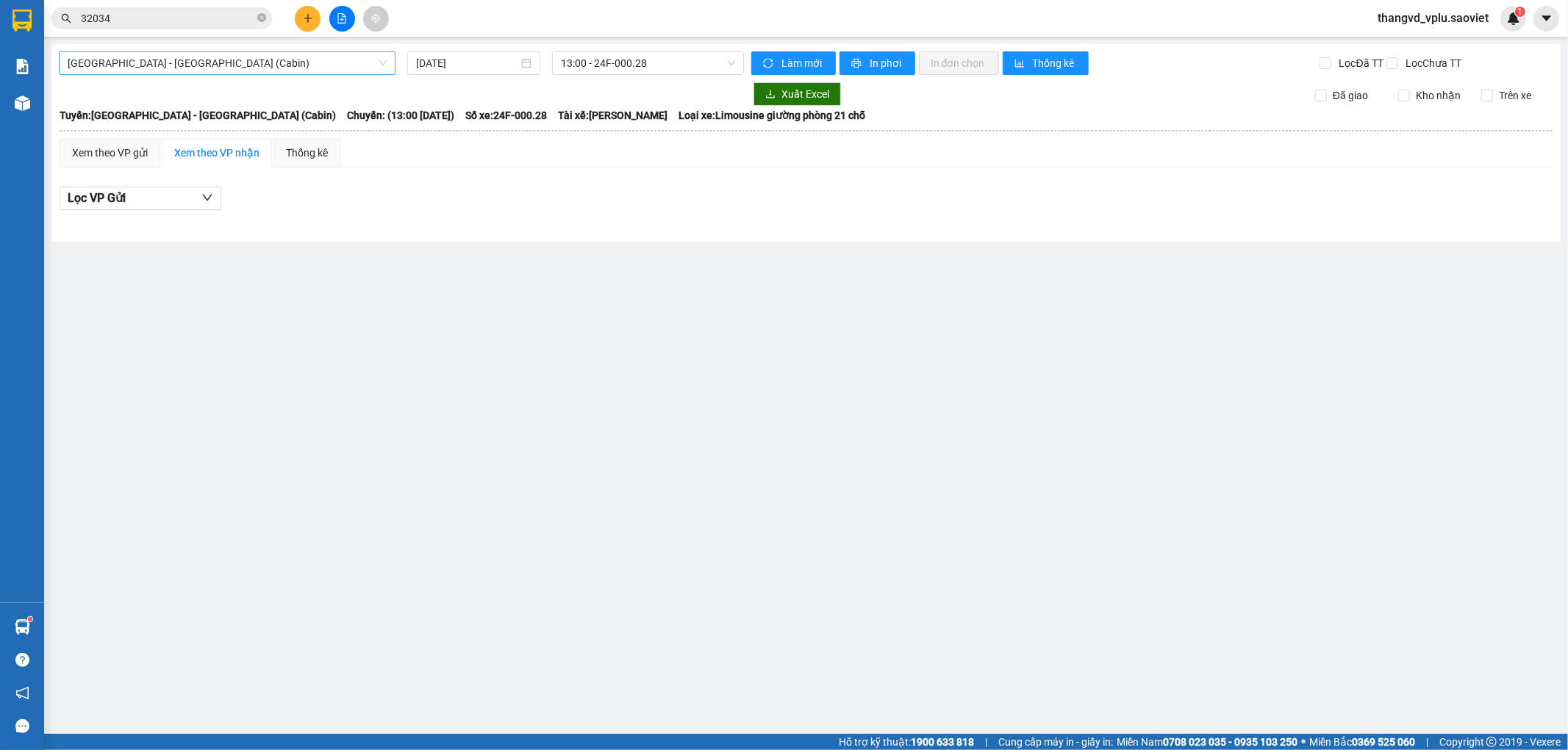
click at [259, 63] on span "[GEOGRAPHIC_DATA] - [GEOGRAPHIC_DATA] (Cabin)" at bounding box center [227, 63] width 319 height 22
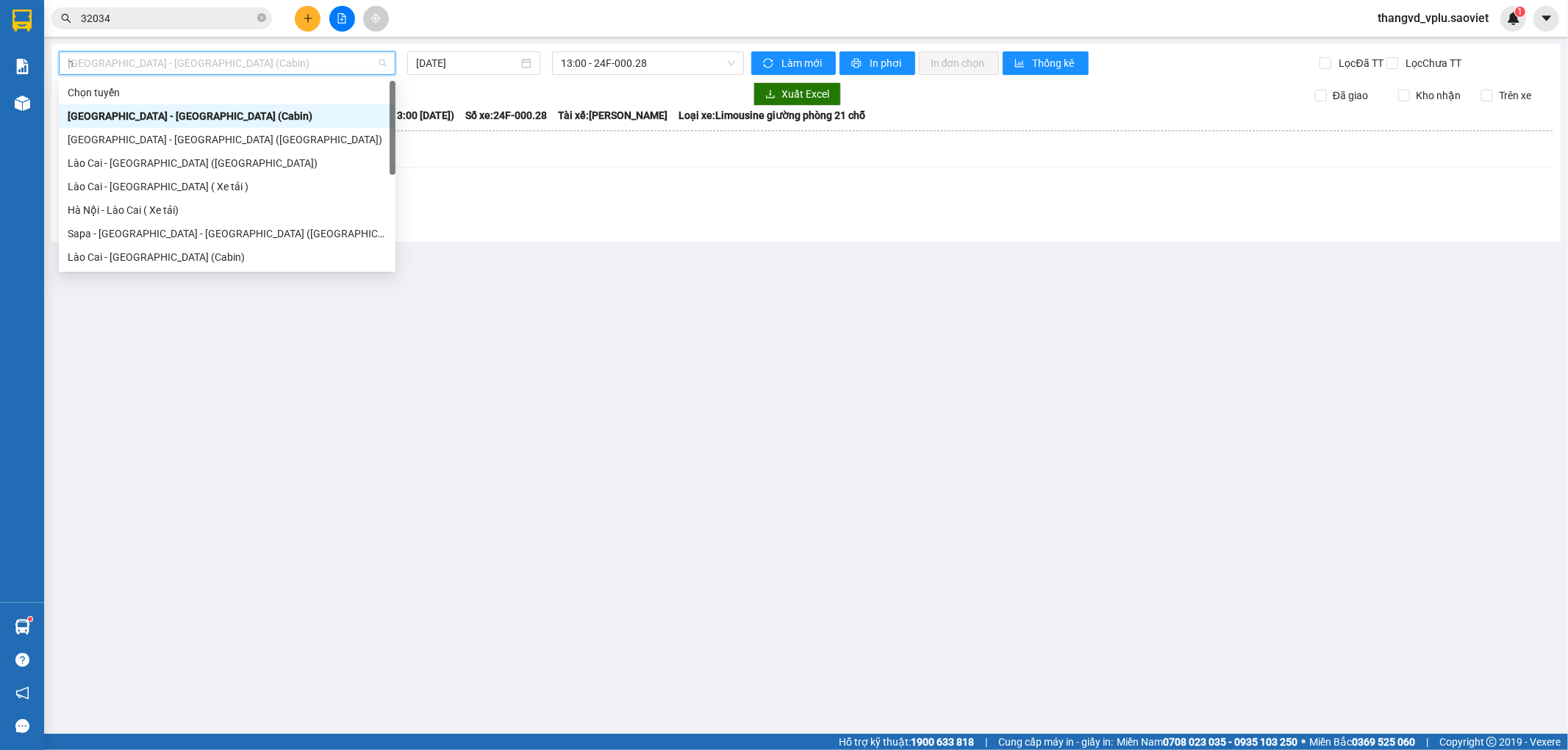
type input "ha"
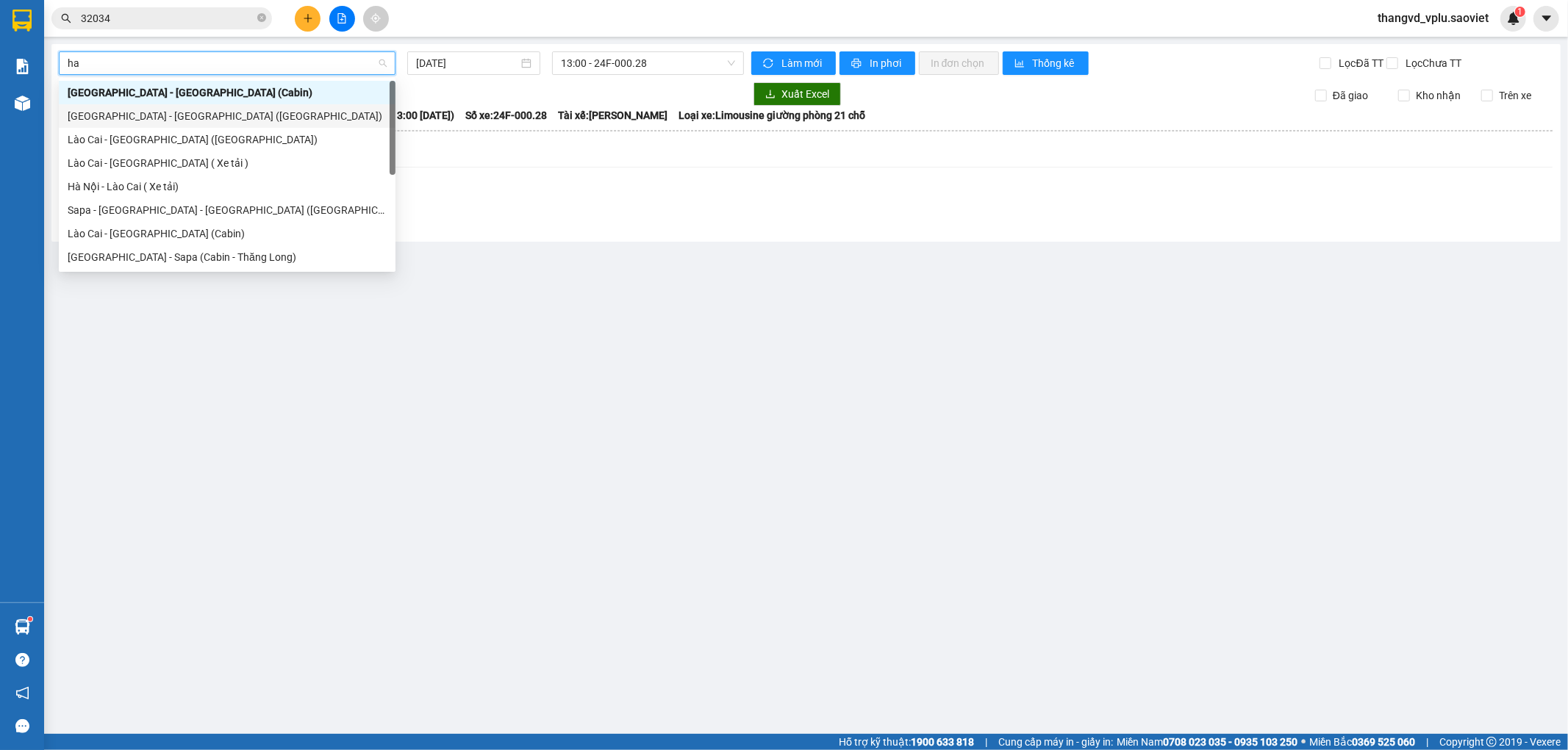
click at [180, 112] on div "[GEOGRAPHIC_DATA] - [GEOGRAPHIC_DATA] ([GEOGRAPHIC_DATA])" at bounding box center [227, 116] width 319 height 16
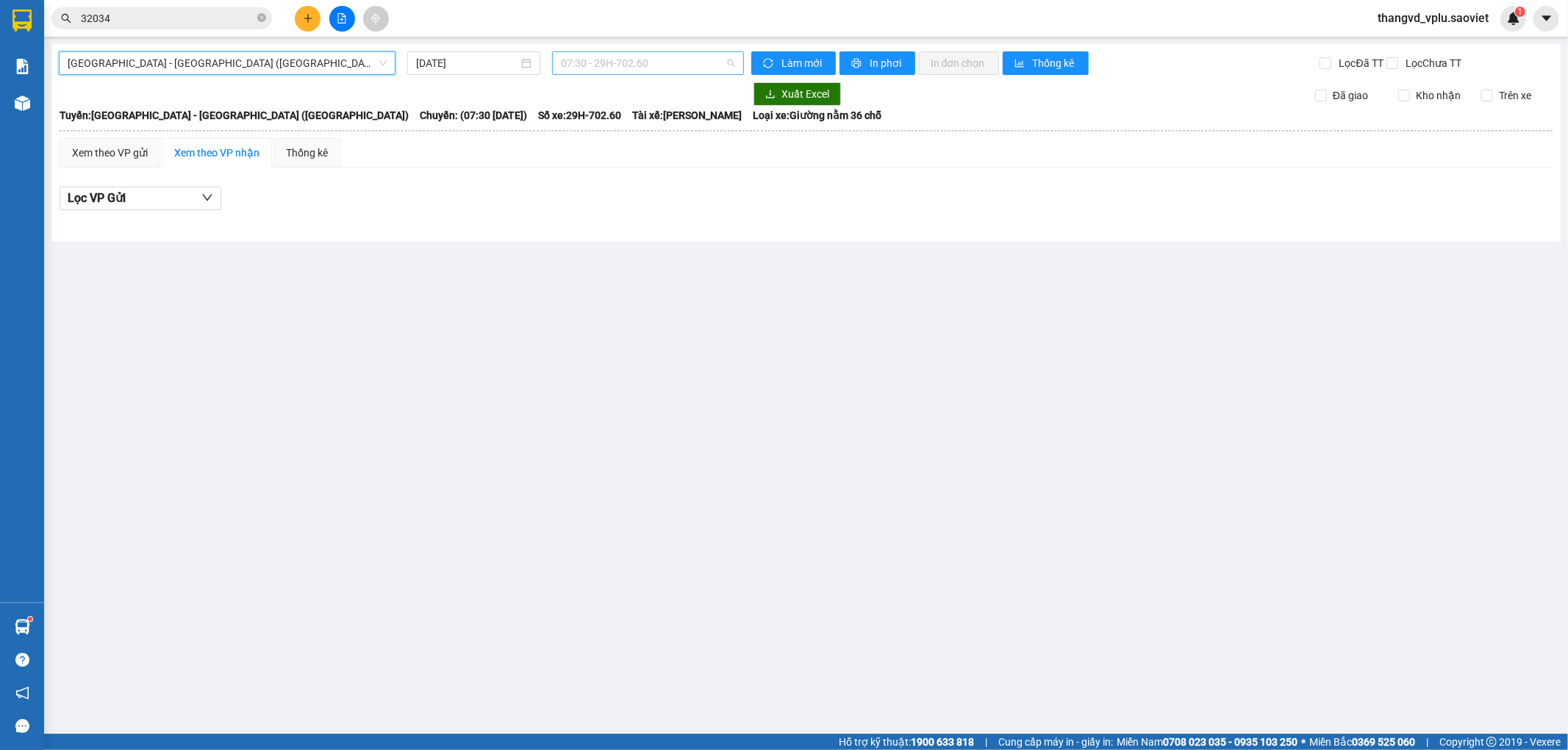
click at [631, 70] on span "07:30 - 29H-702.60" at bounding box center [647, 63] width 174 height 22
click at [488, 64] on input "[DATE]" at bounding box center [466, 63] width 102 height 16
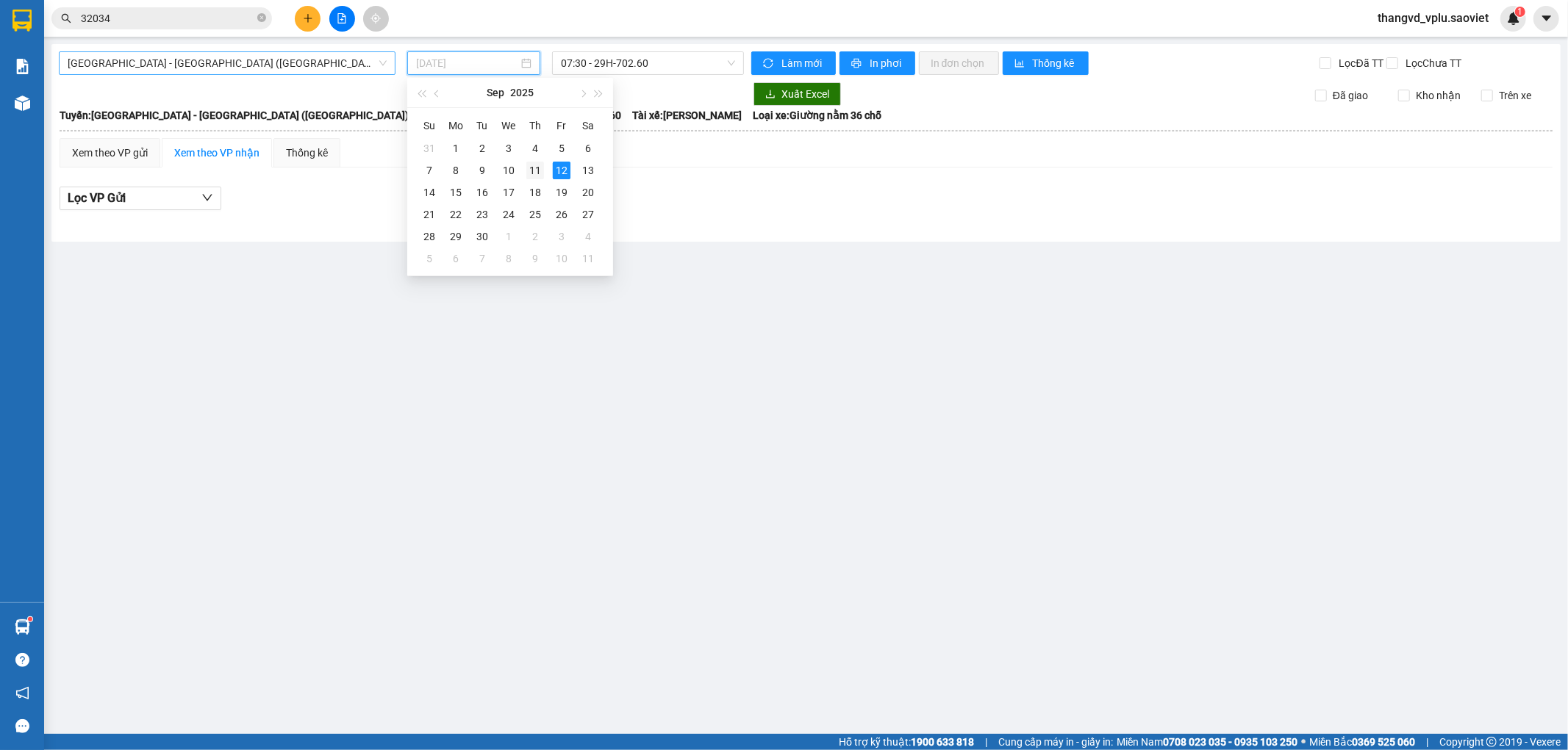
click at [534, 171] on div "11" at bounding box center [534, 170] width 18 height 18
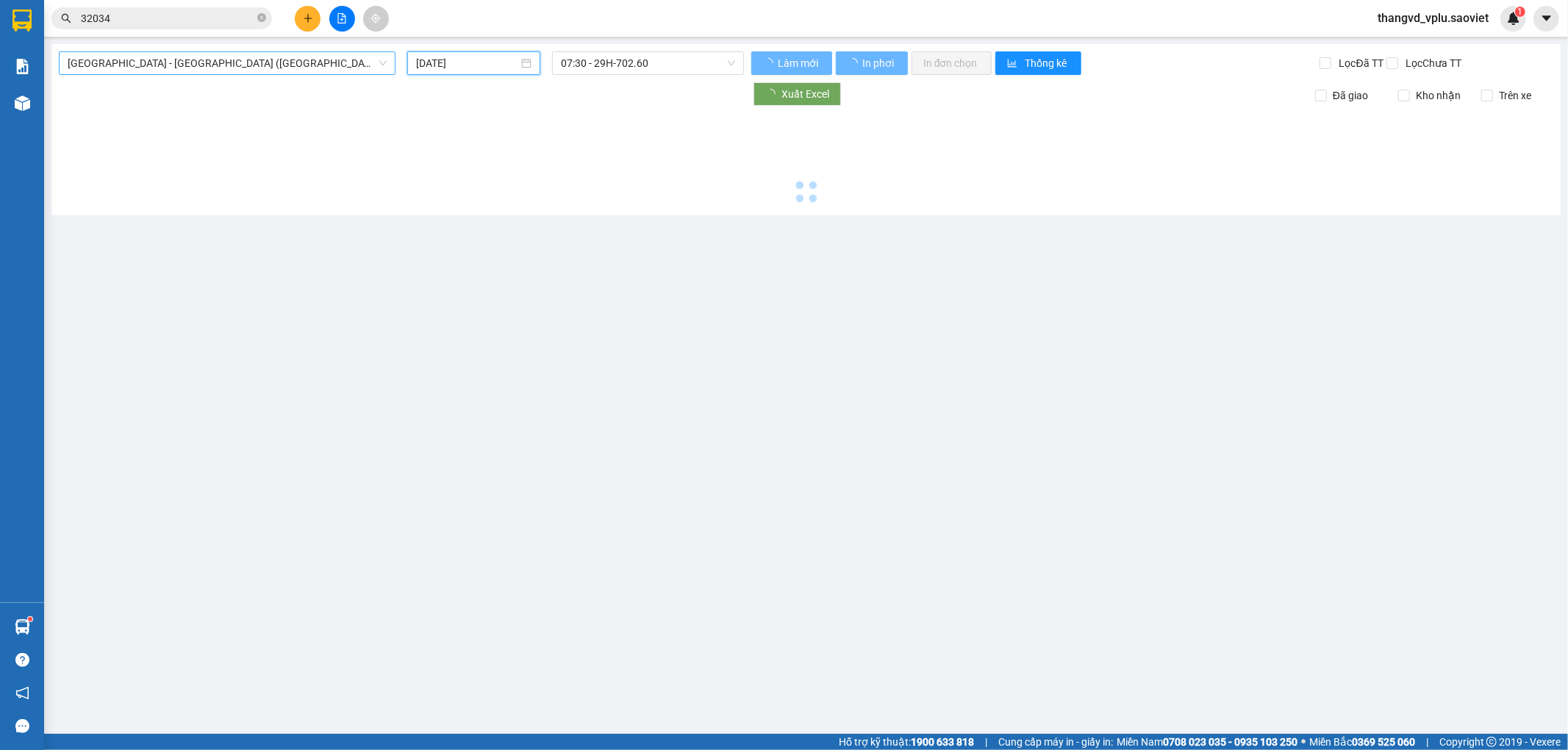
type input "[DATE]"
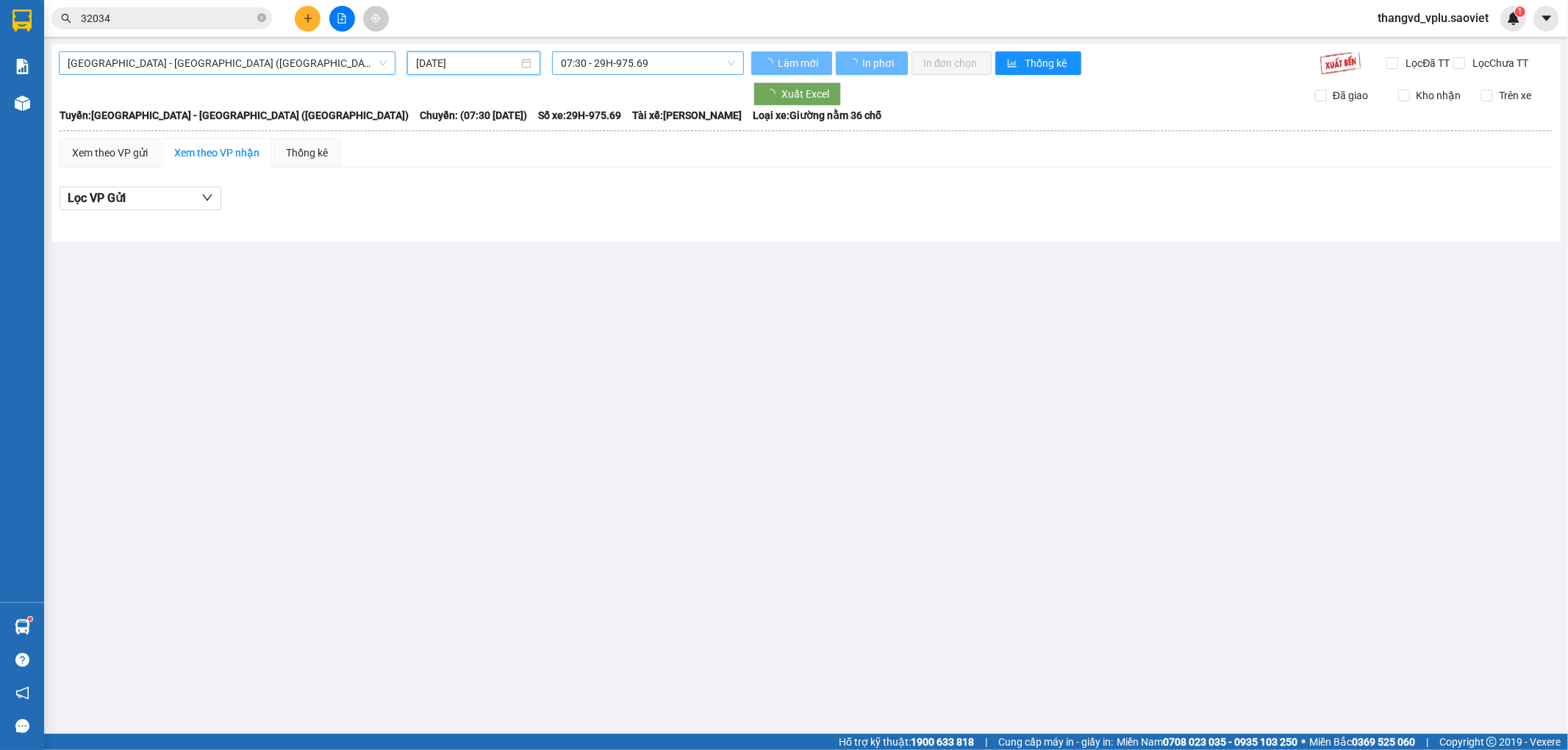
click at [643, 64] on span "07:30 - 29H-975.69" at bounding box center [647, 63] width 174 height 22
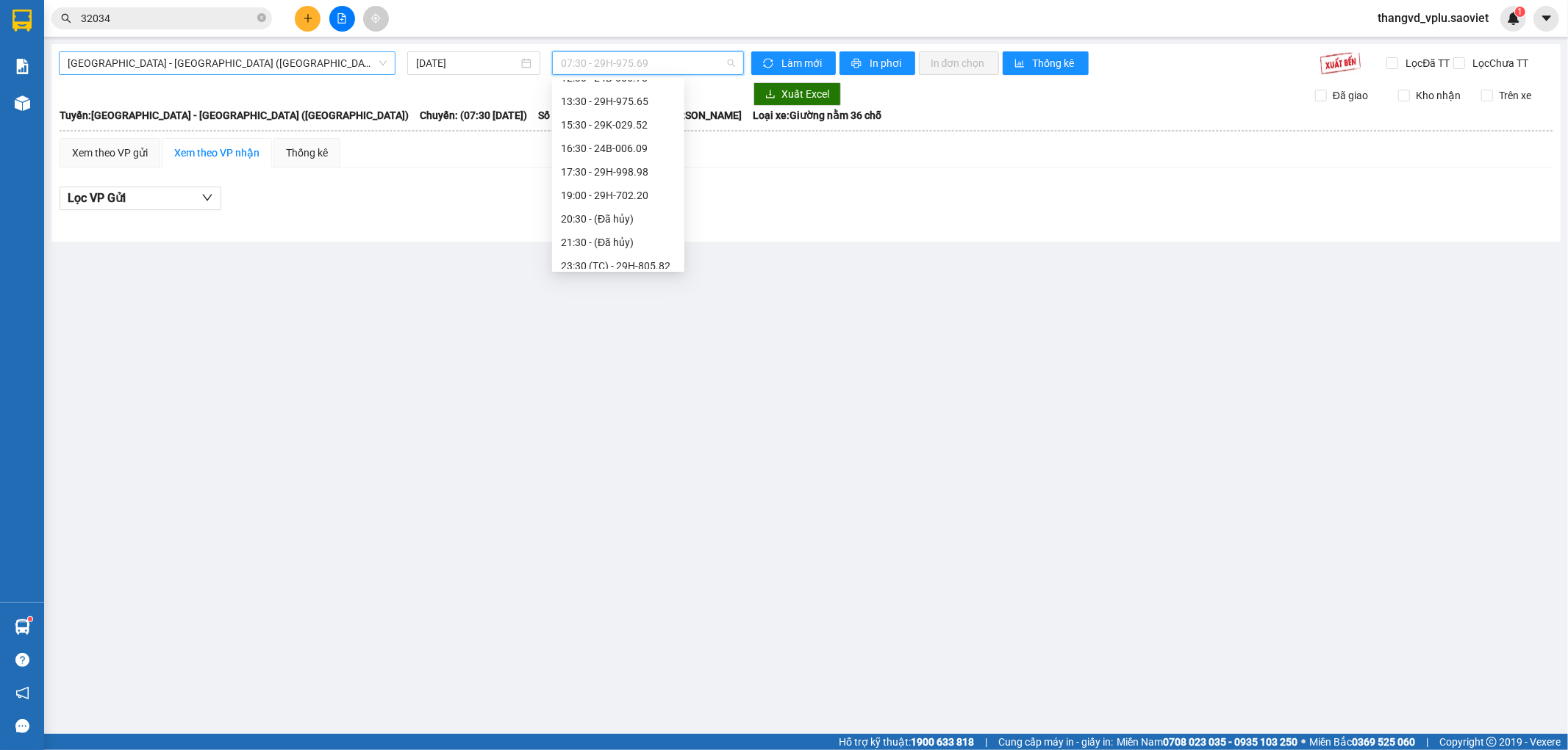
scroll to position [130, 0]
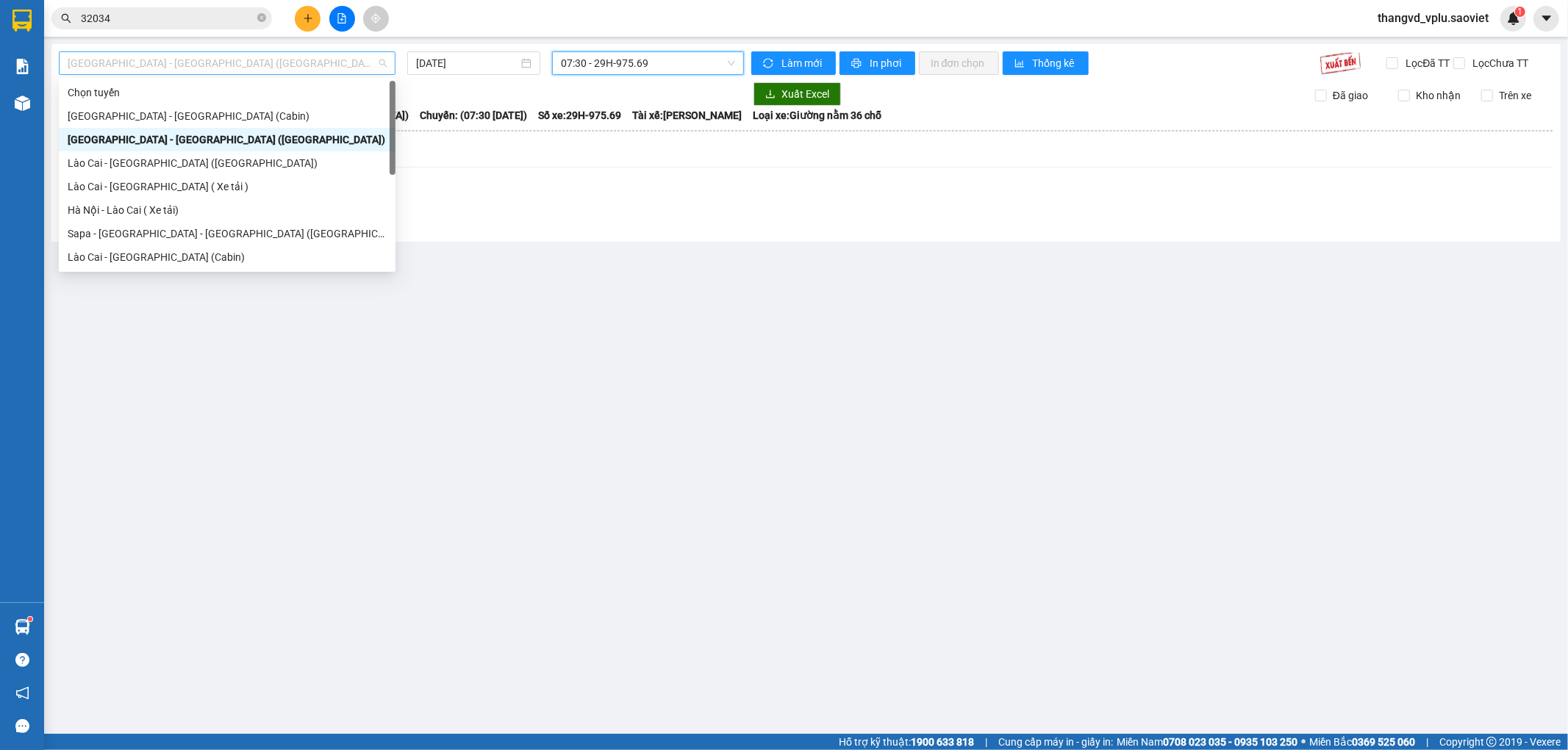
click at [243, 64] on span "[GEOGRAPHIC_DATA] - [GEOGRAPHIC_DATA] ([GEOGRAPHIC_DATA])" at bounding box center [227, 63] width 319 height 22
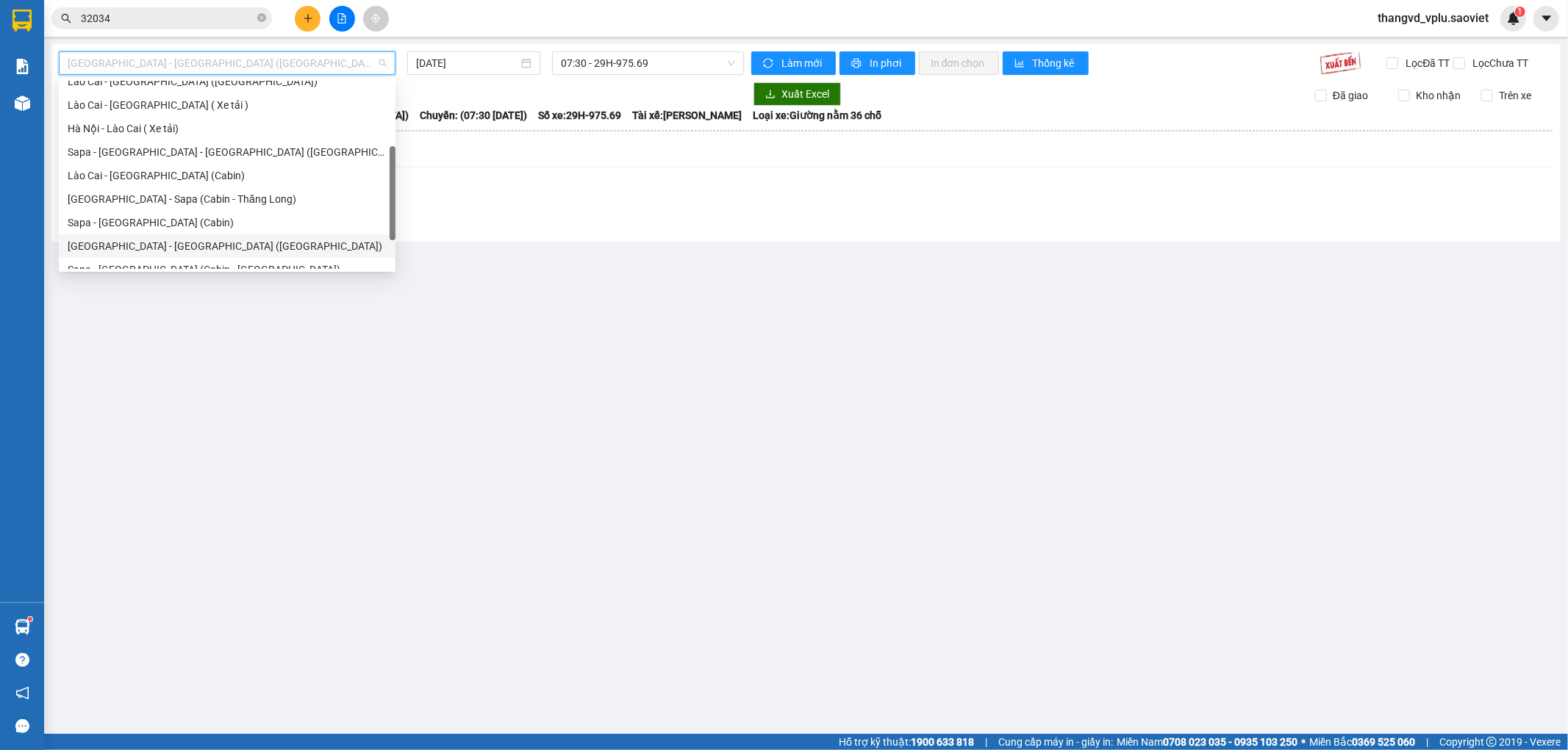
click at [198, 241] on div "[GEOGRAPHIC_DATA] - [GEOGRAPHIC_DATA] ([GEOGRAPHIC_DATA])" at bounding box center [227, 246] width 319 height 16
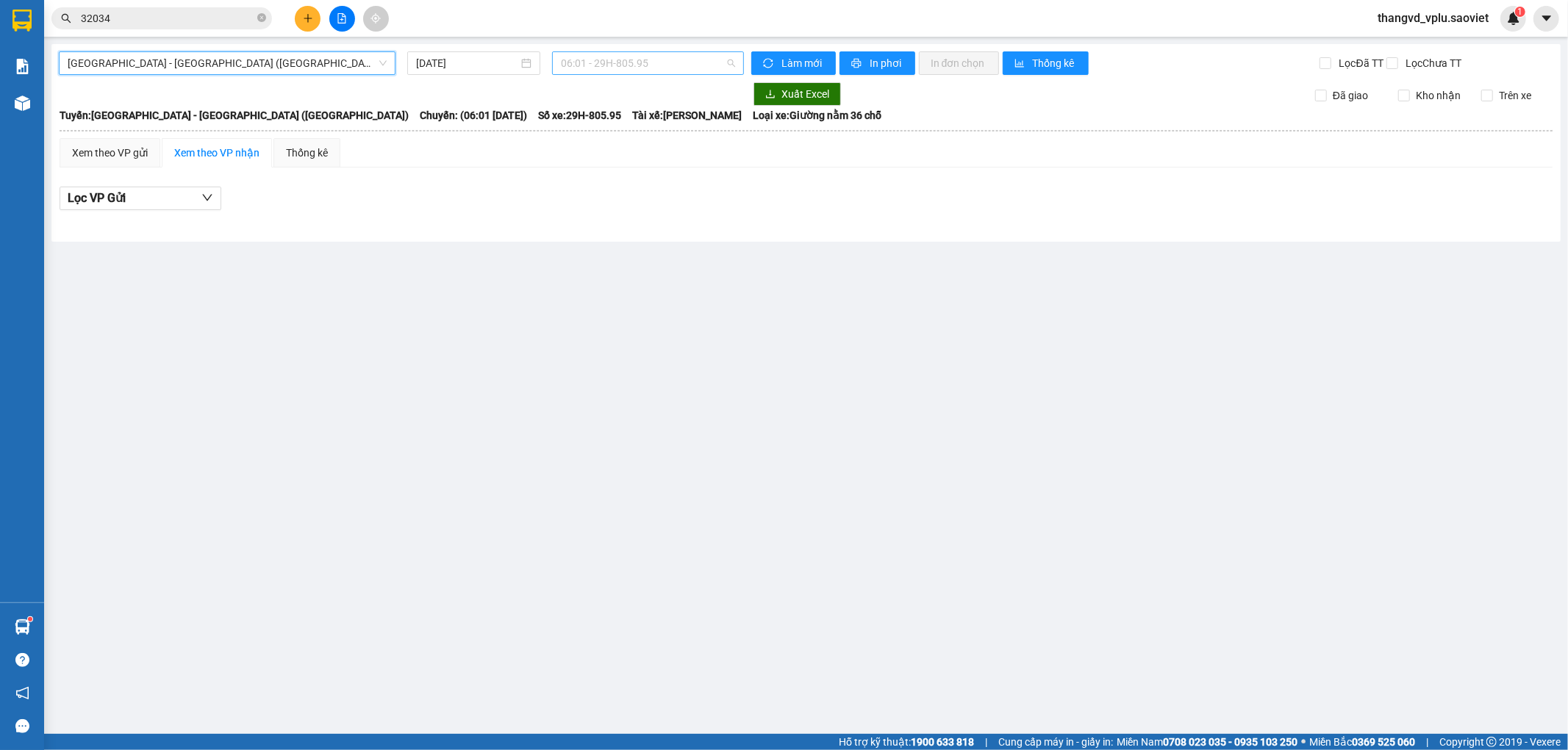
click at [633, 57] on span "06:01 - 29H-805.95" at bounding box center [647, 63] width 174 height 22
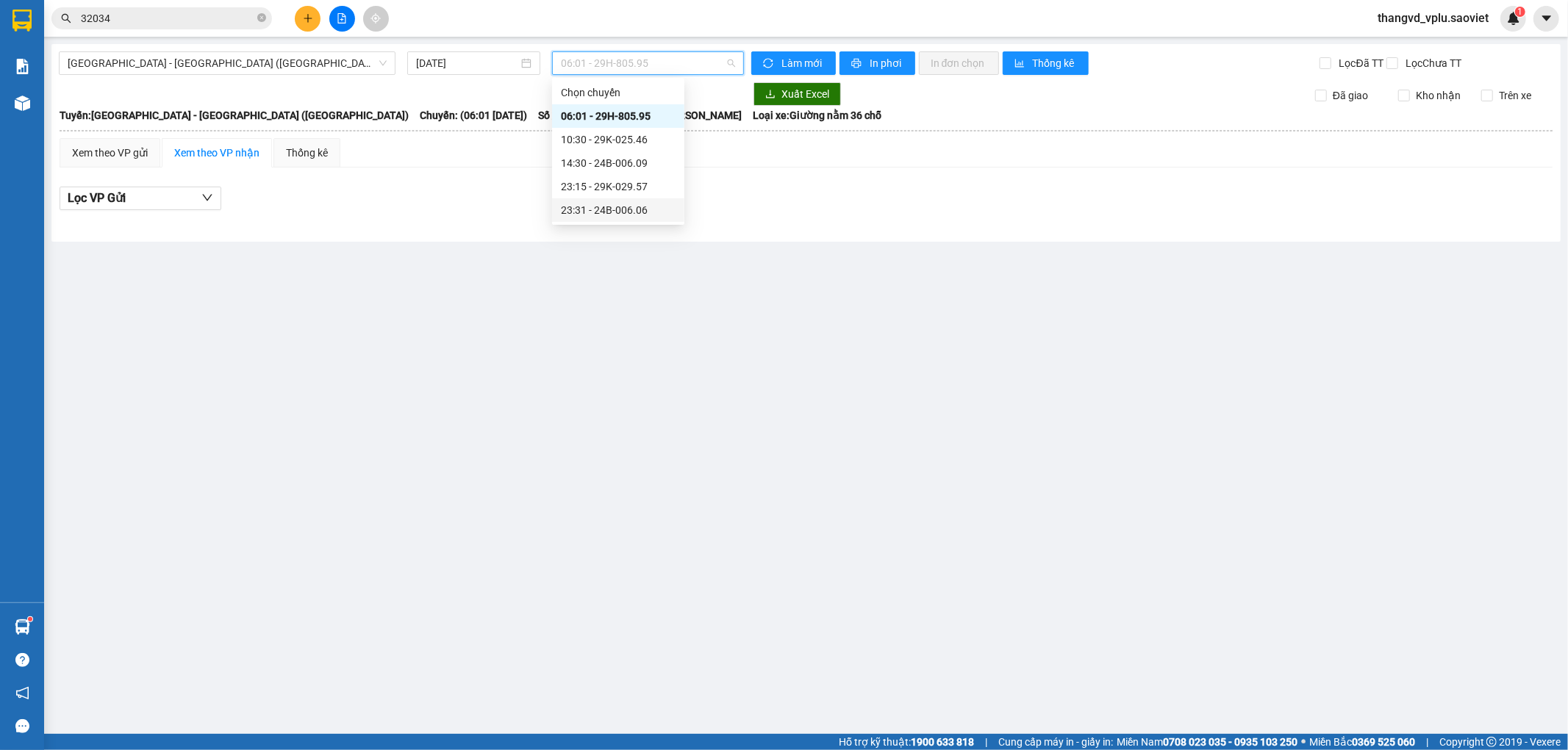
click at [632, 210] on div "23:31 - 24B-006.06" at bounding box center [618, 210] width 115 height 16
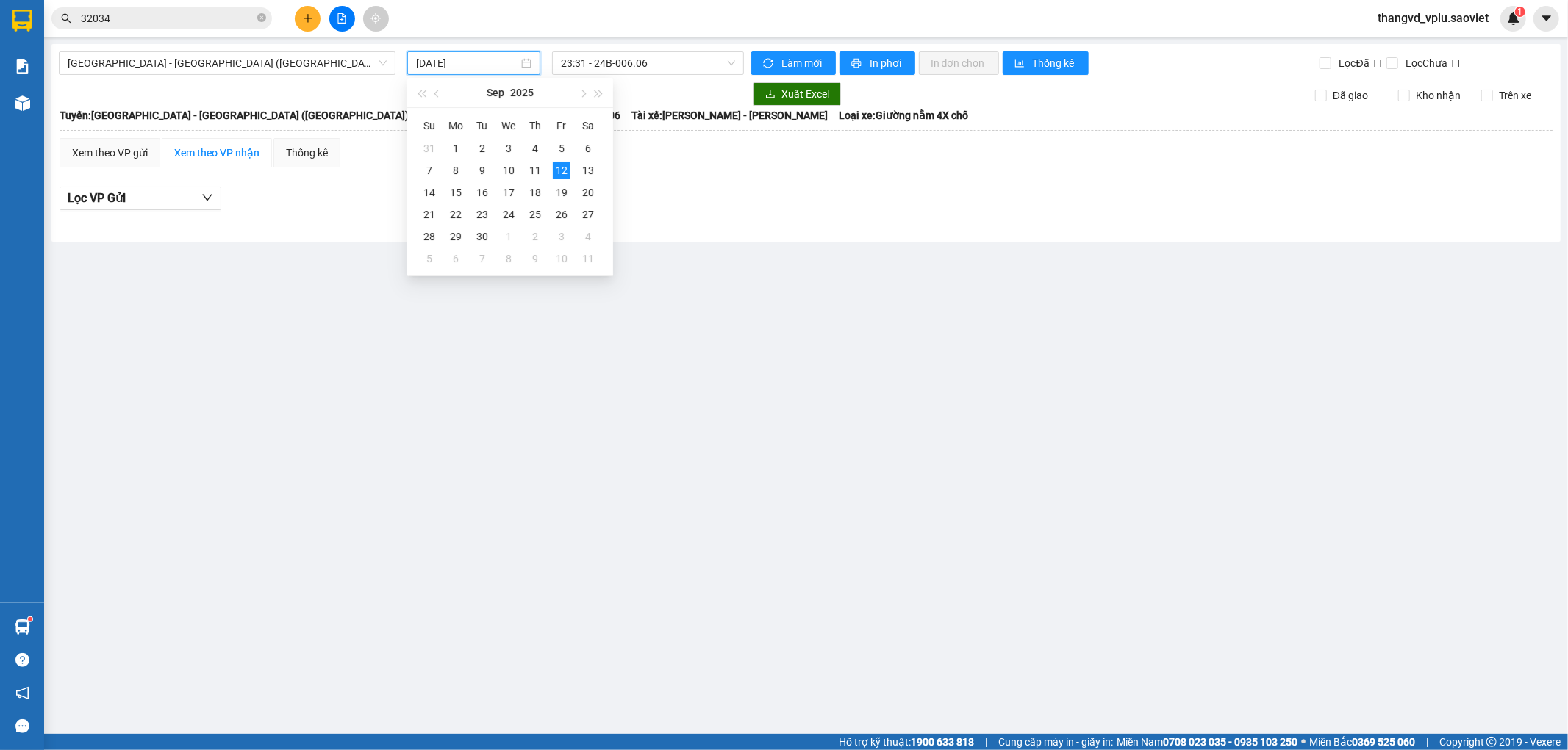
click at [479, 67] on input "[DATE]" at bounding box center [466, 63] width 102 height 16
click at [534, 167] on div "11" at bounding box center [534, 170] width 18 height 18
type input "[DATE]"
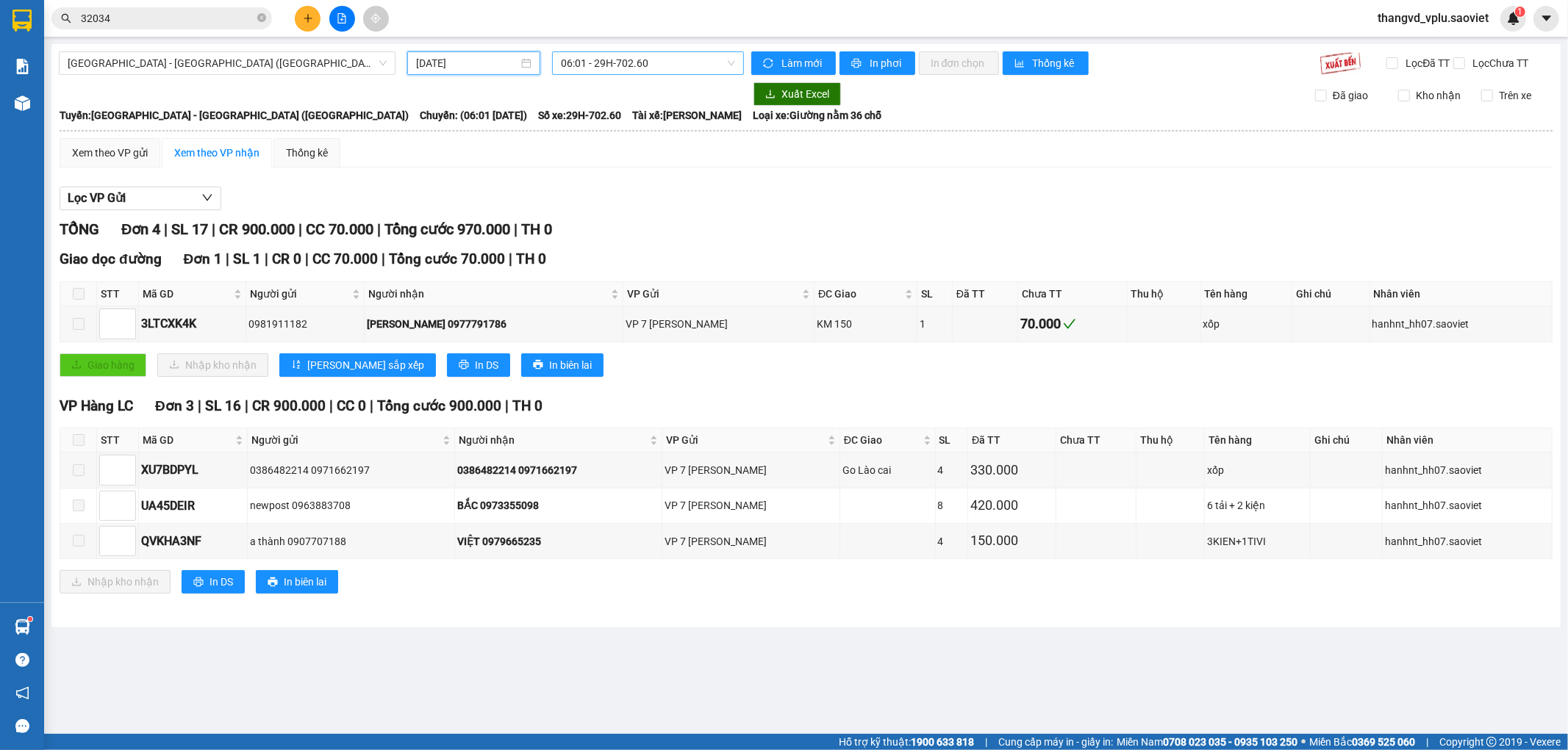
click at [663, 60] on span "06:01 - 29H-702.60" at bounding box center [647, 63] width 174 height 22
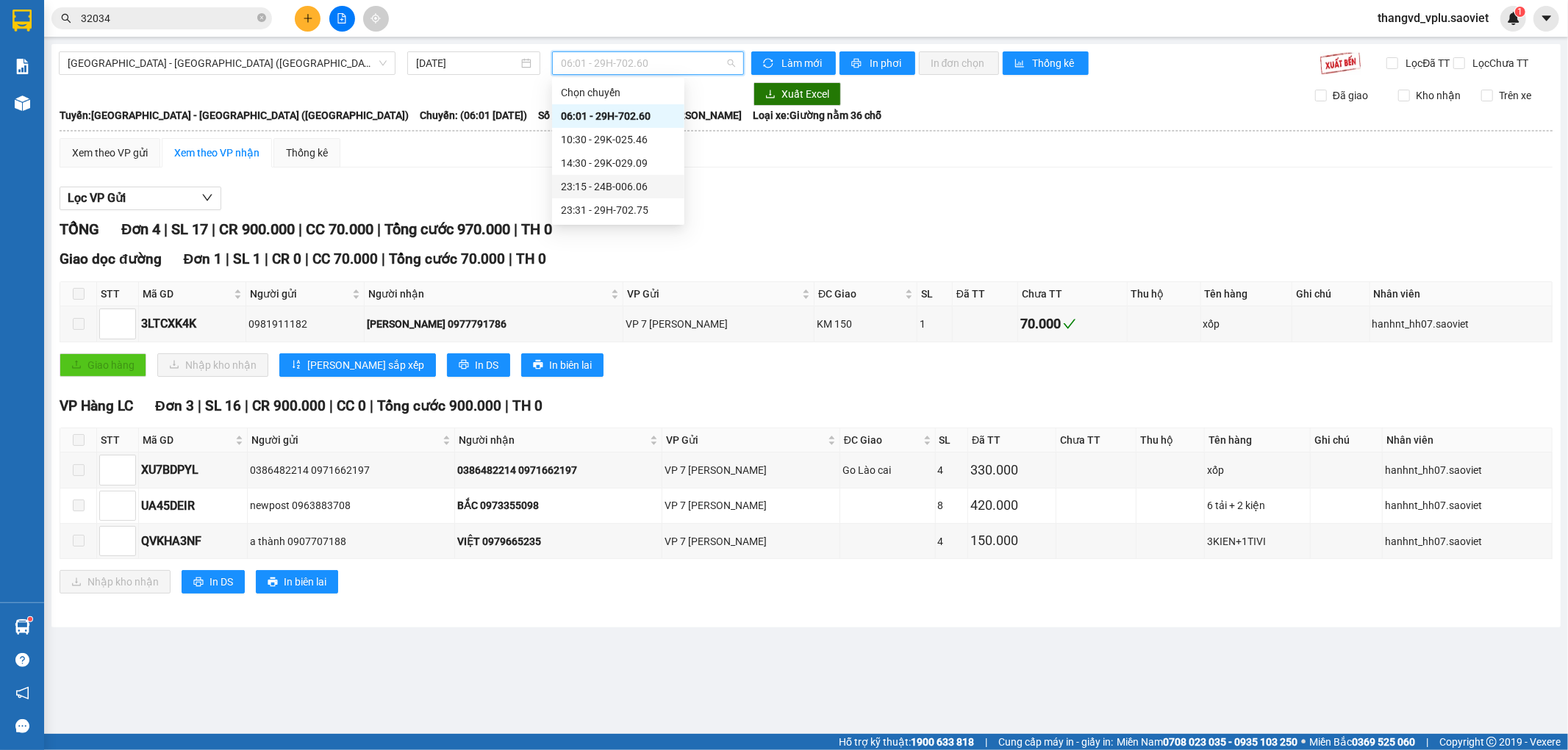
click at [635, 182] on div "23:15 - 24B-006.06" at bounding box center [618, 186] width 115 height 16
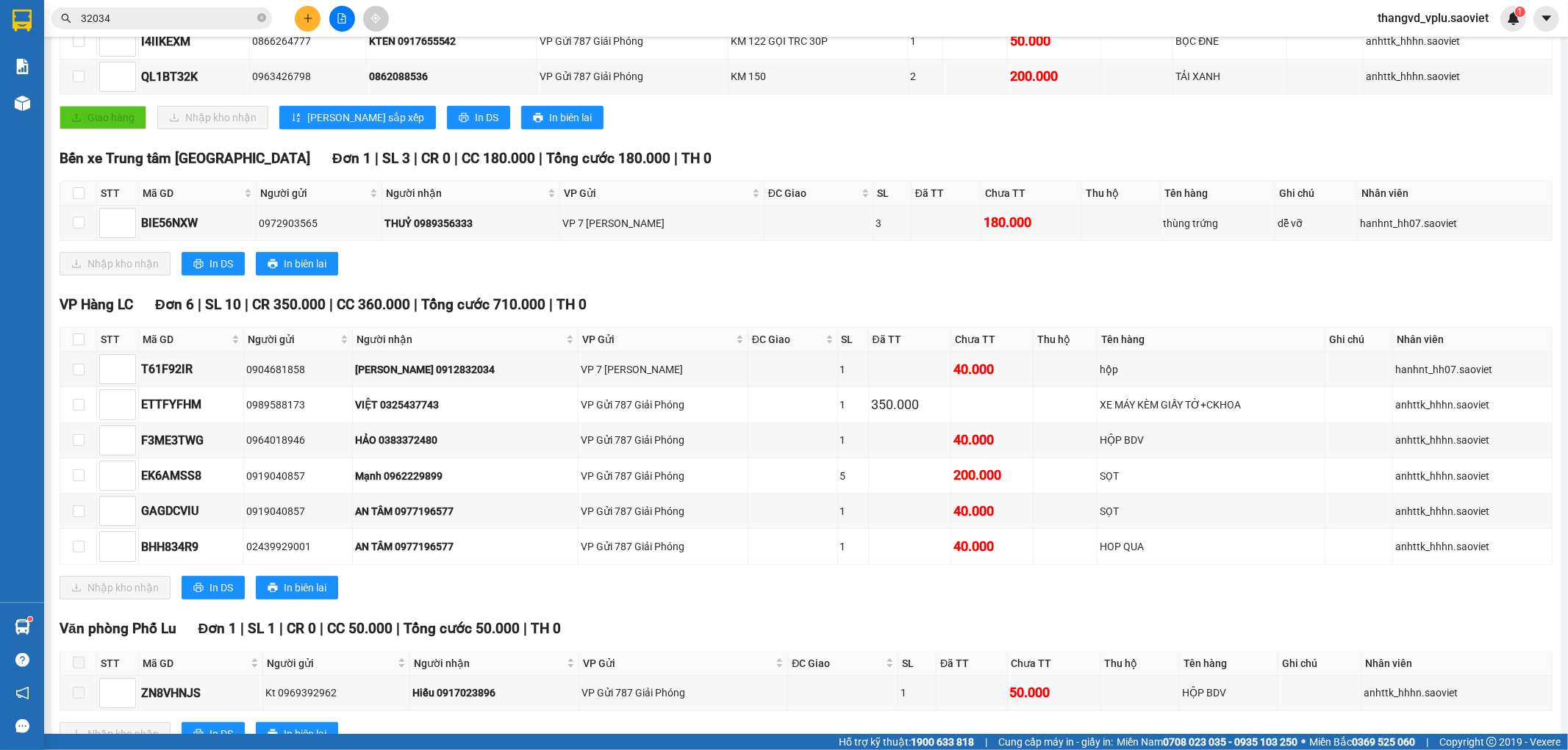
scroll to position [386, 0]
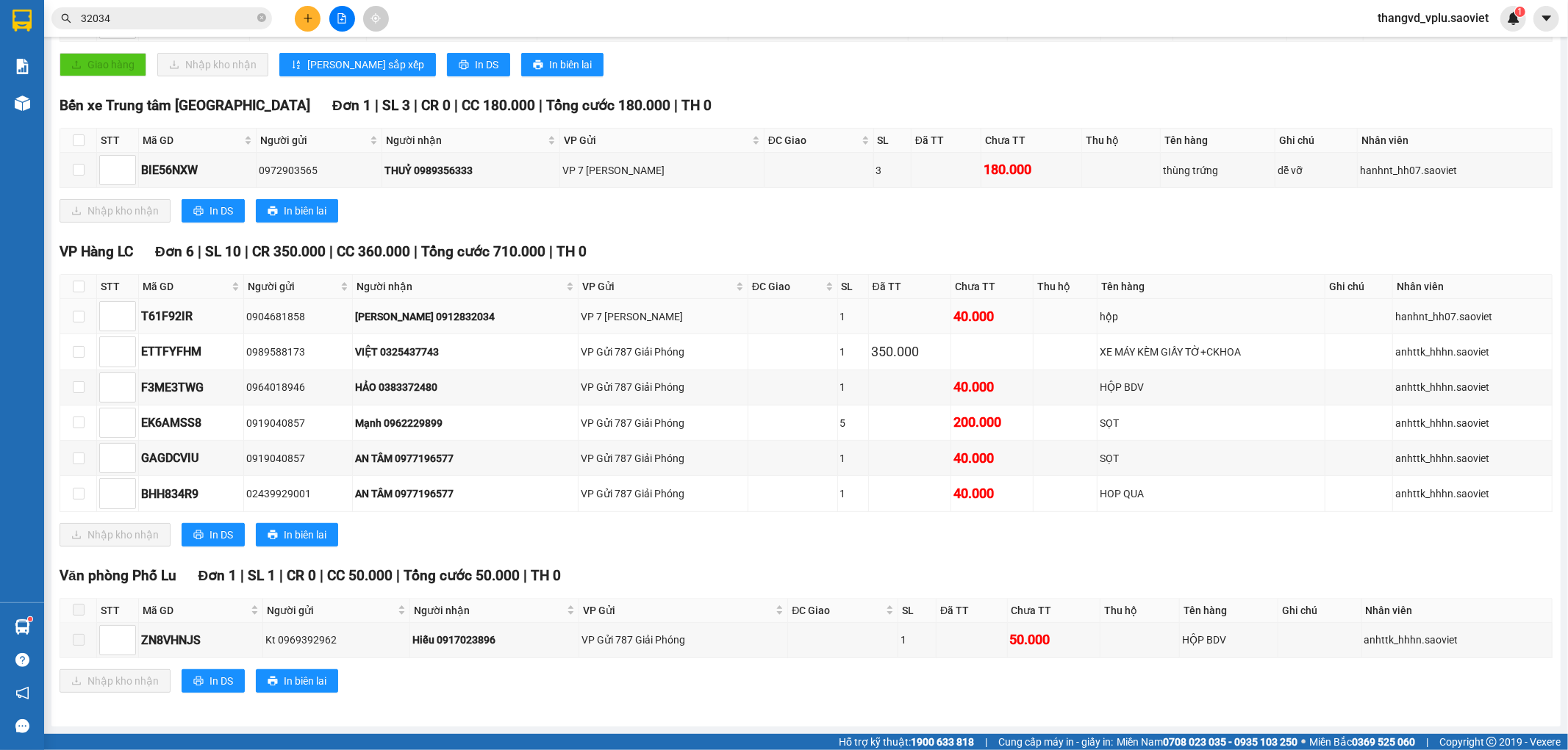
click at [358, 312] on td "[PERSON_NAME] 0912832034" at bounding box center [466, 317] width 226 height 35
click at [78, 312] on input "checkbox" at bounding box center [78, 316] width 11 height 11
checkbox input "true"
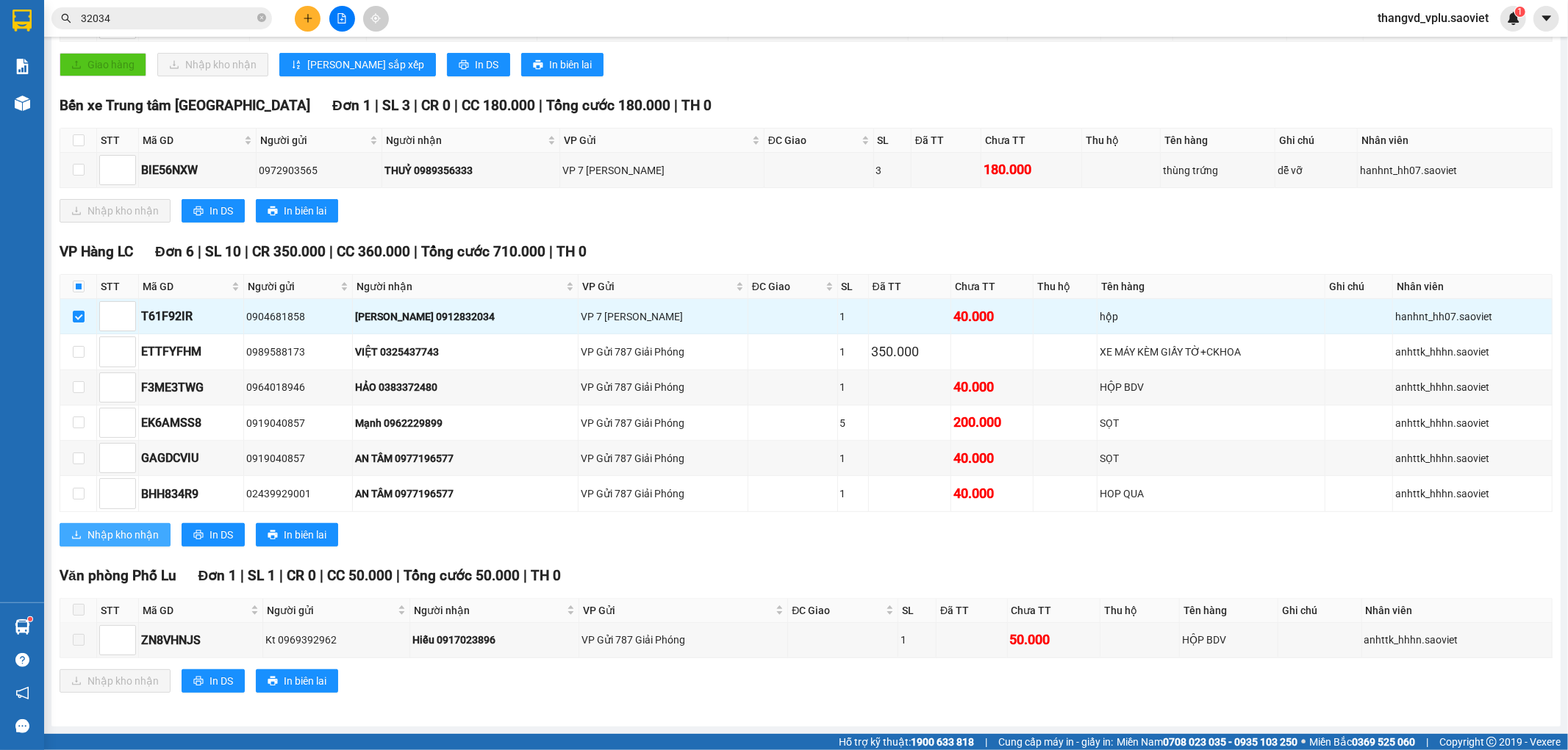
click at [123, 536] on span "Nhập kho nhận" at bounding box center [122, 534] width 71 height 16
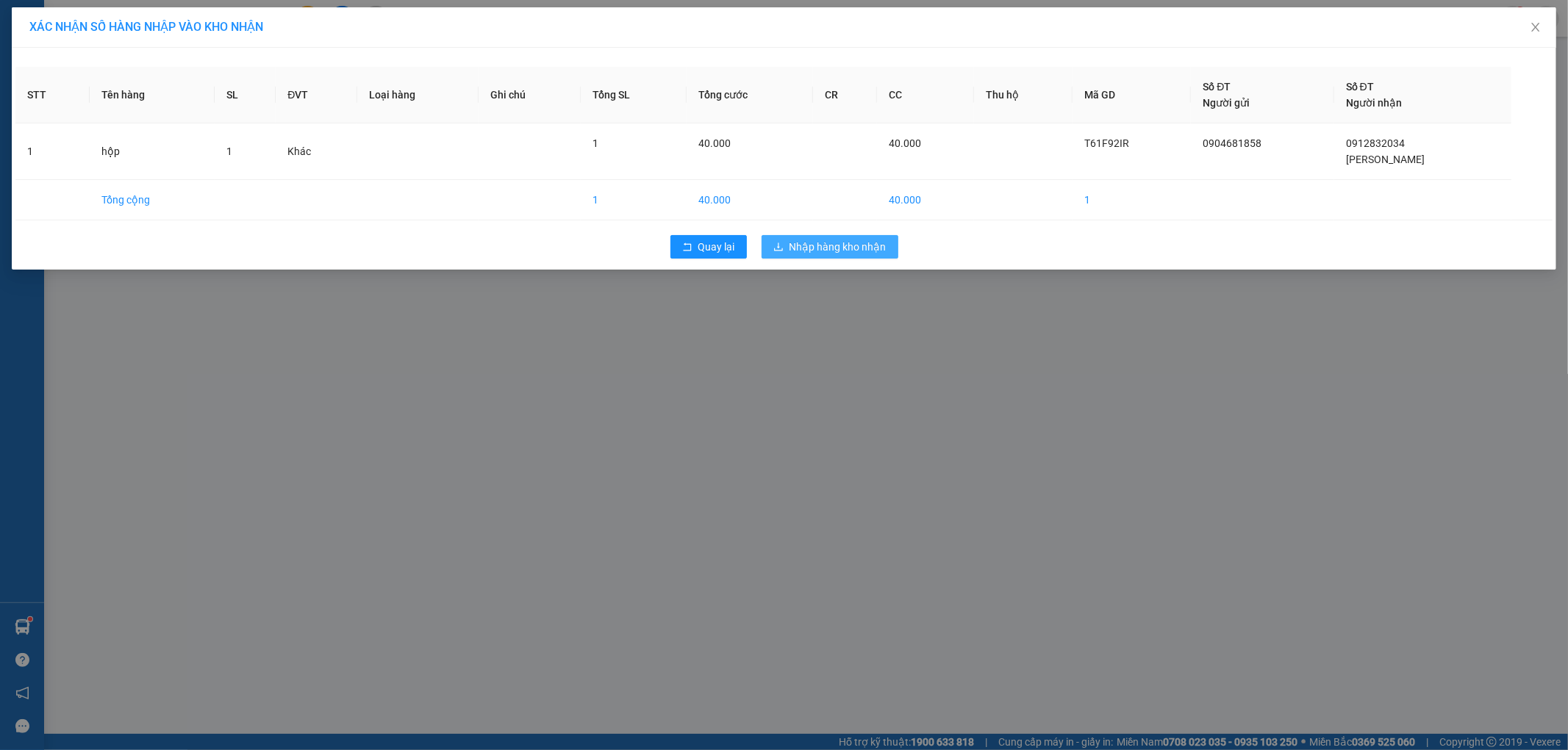
click at [845, 247] on span "Nhập hàng kho nhận" at bounding box center [838, 246] width 97 height 16
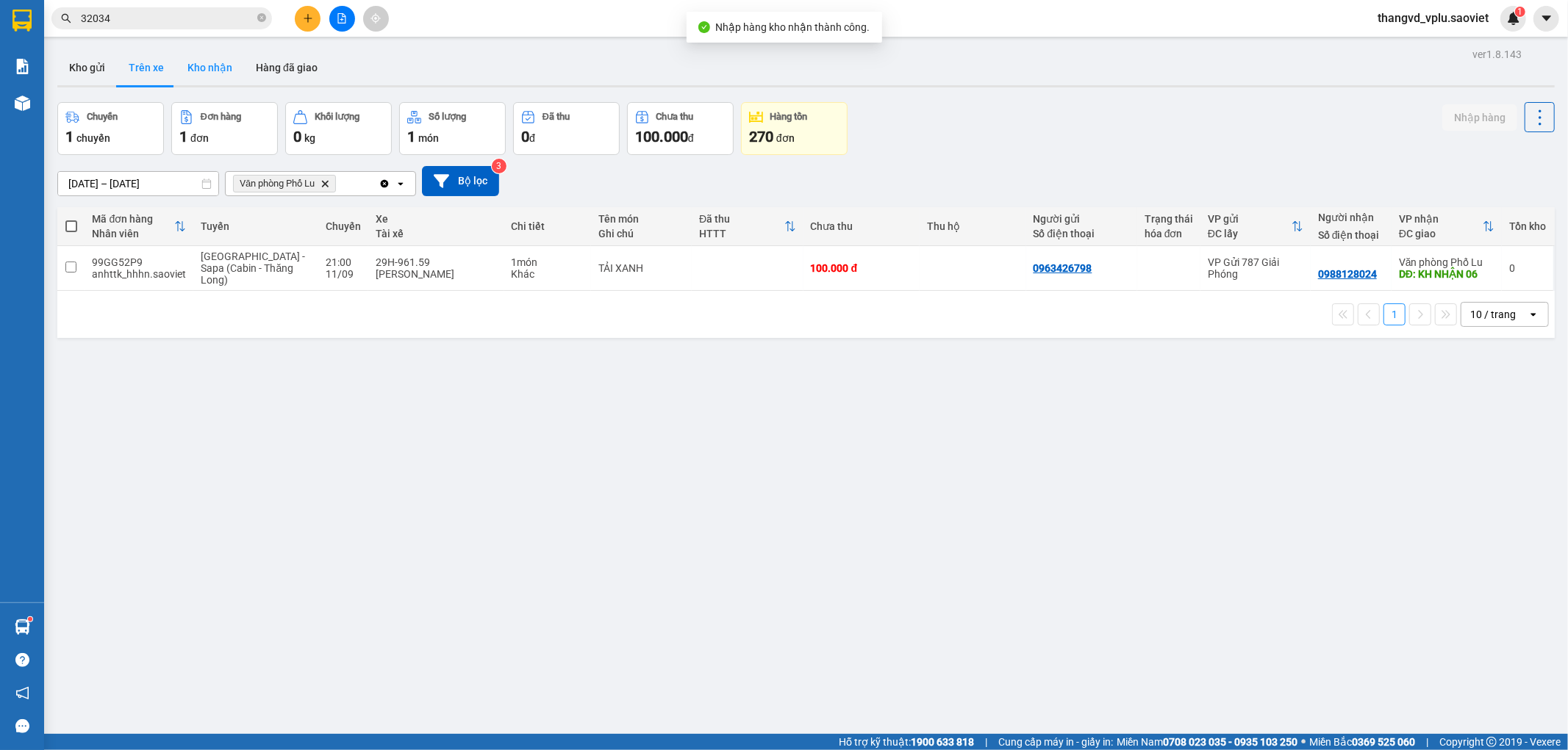
click at [204, 70] on button "Kho nhận" at bounding box center [209, 67] width 68 height 35
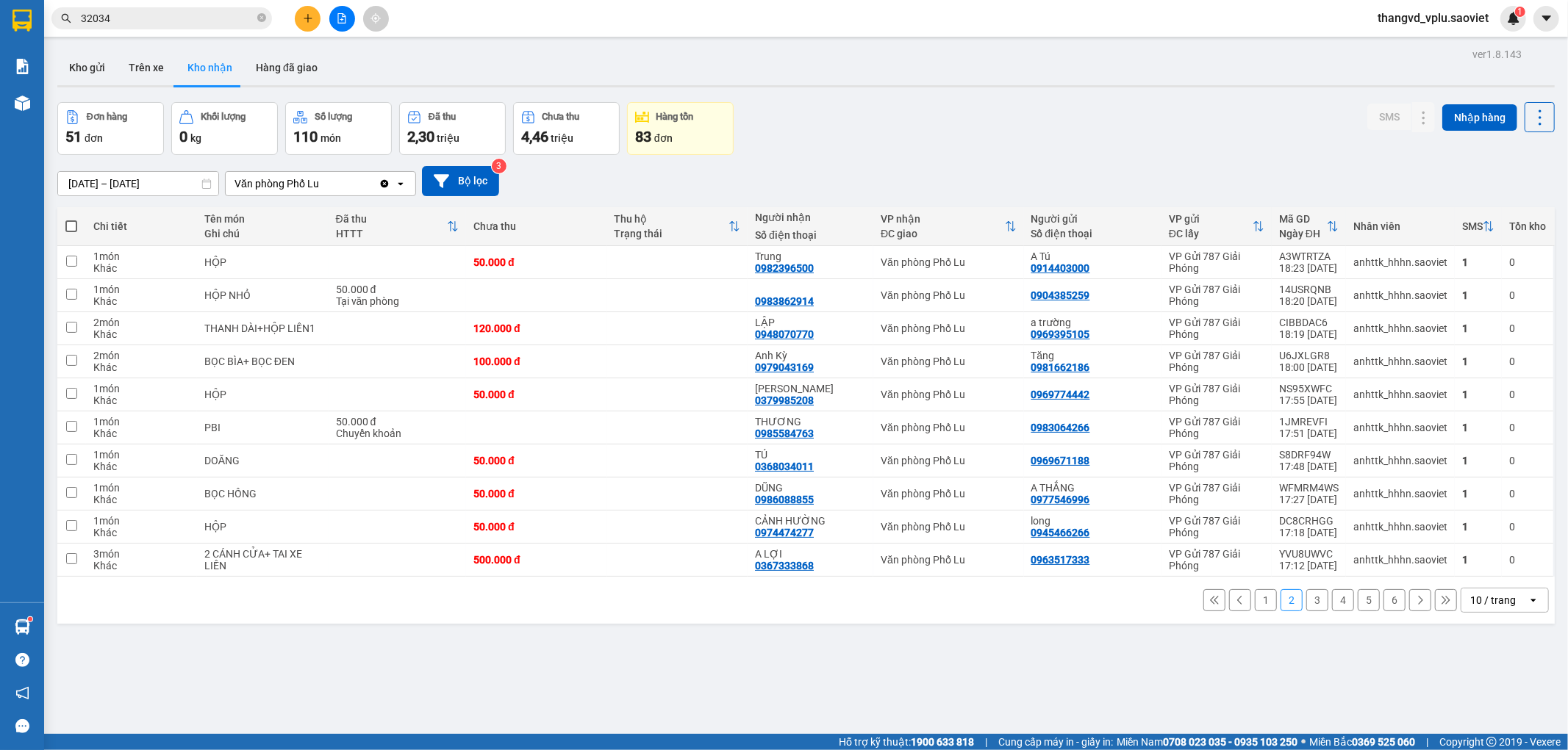
click at [1255, 604] on button "1" at bounding box center [1266, 600] width 22 height 22
